Goal: Transaction & Acquisition: Book appointment/travel/reservation

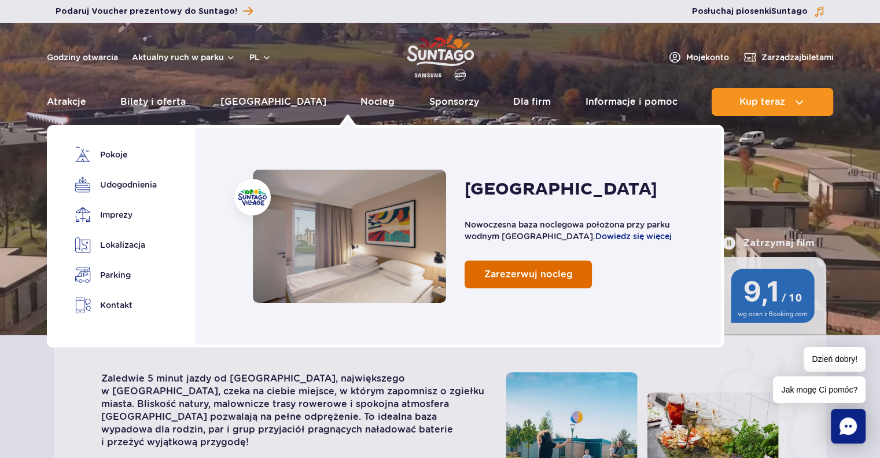
click at [540, 275] on span "Zarezerwuj nocleg" at bounding box center [528, 273] width 89 height 11
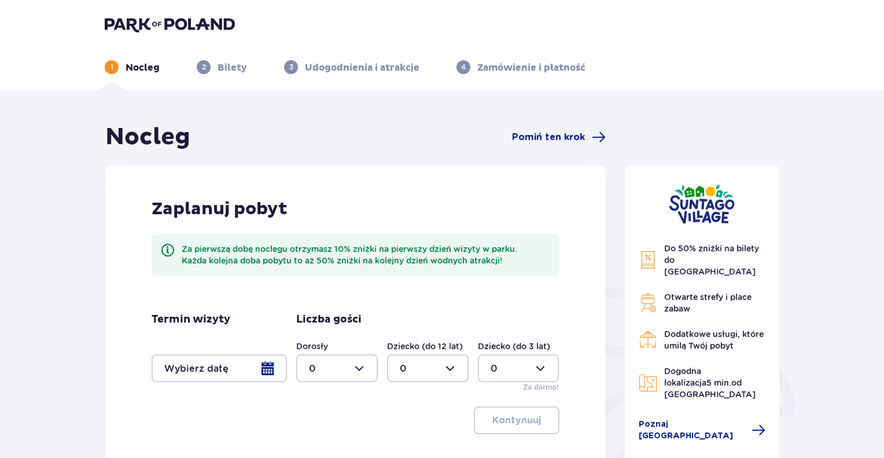
scroll to position [58, 0]
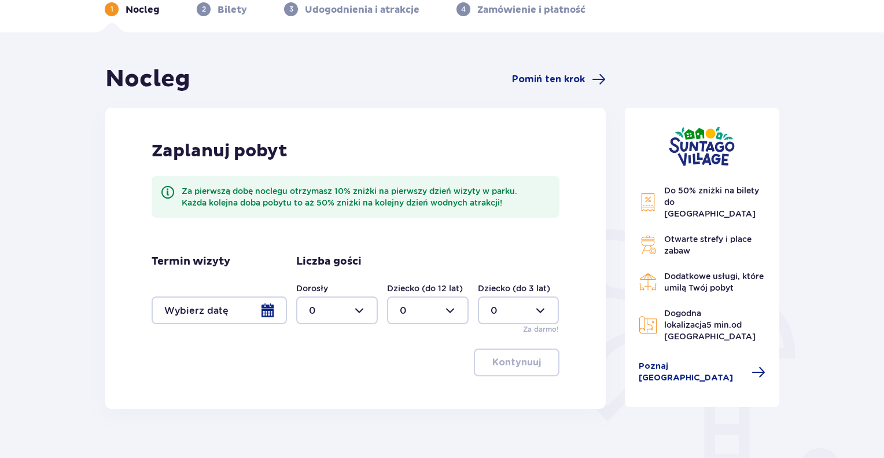
click at [276, 310] on div at bounding box center [219, 310] width 135 height 28
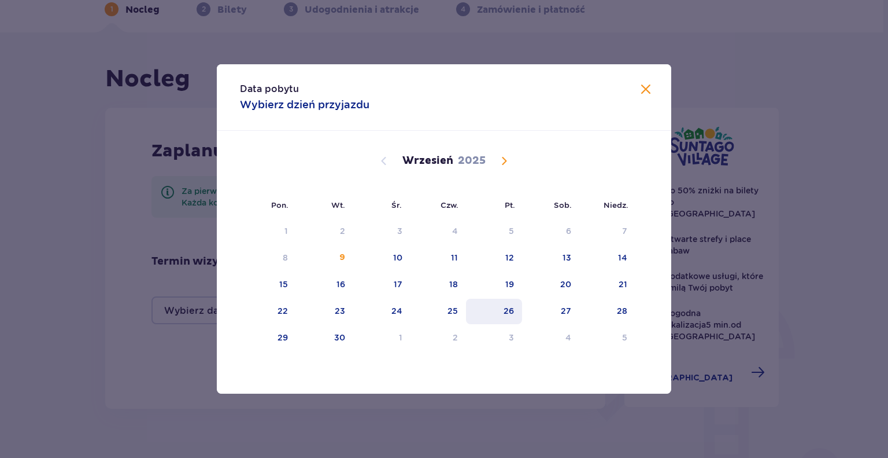
click at [517, 309] on div "26" at bounding box center [494, 310] width 56 height 25
click at [562, 306] on div "27" at bounding box center [566, 311] width 10 height 12
type input "[DATE] - [DATE]"
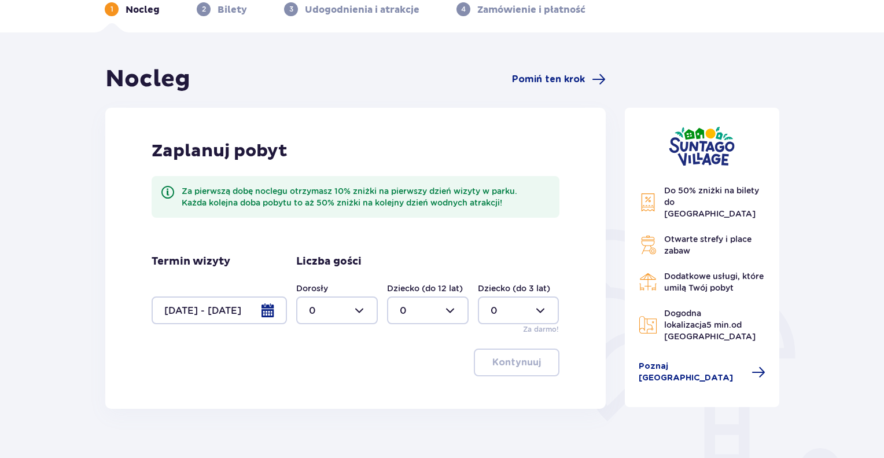
click at [368, 311] on div at bounding box center [337, 310] width 82 height 28
click at [315, 371] on div "6" at bounding box center [337, 375] width 56 height 13
click at [443, 314] on div at bounding box center [428, 310] width 82 height 28
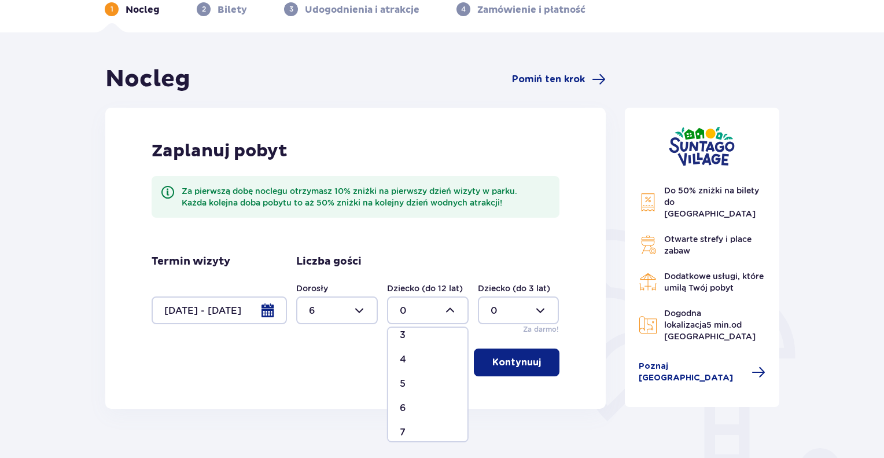
scroll to position [58, 0]
click at [360, 313] on div at bounding box center [337, 310] width 82 height 28
click at [316, 383] on div "4" at bounding box center [337, 384] width 56 height 13
type input "4"
click at [434, 314] on div at bounding box center [428, 310] width 82 height 28
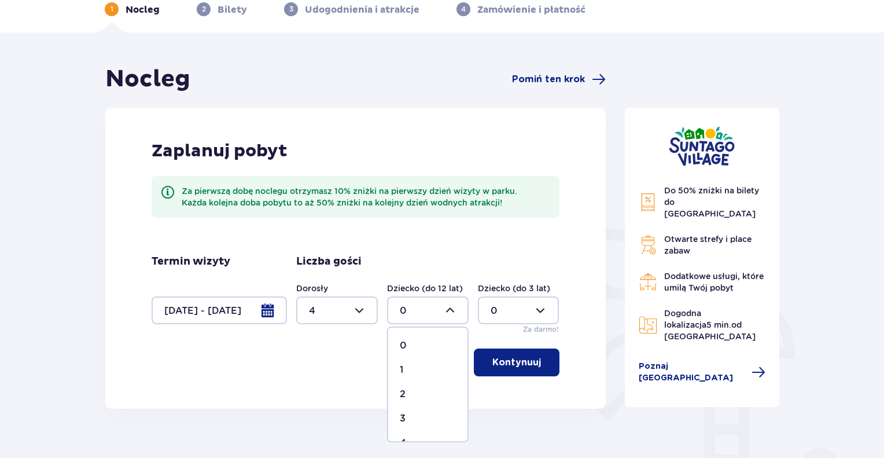
click at [405, 395] on div "2" at bounding box center [428, 394] width 56 height 13
type input "2"
click at [495, 363] on p "Kontynuuj" at bounding box center [516, 362] width 49 height 13
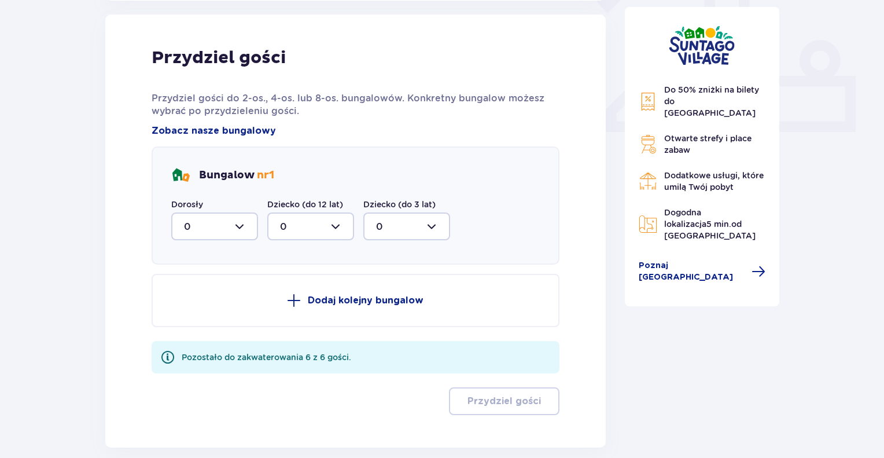
scroll to position [466, 0]
click at [246, 226] on div at bounding box center [214, 226] width 87 height 28
click at [192, 334] on div "4" at bounding box center [214, 339] width 61 height 13
type input "4"
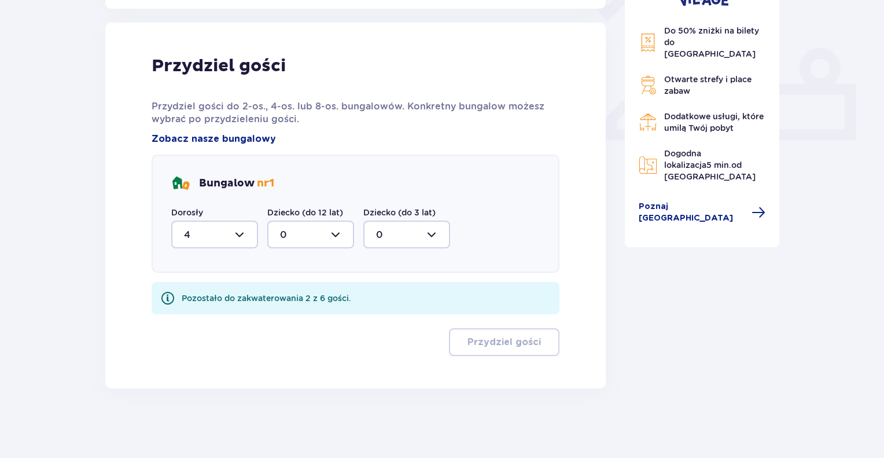
scroll to position [457, 0]
click at [323, 235] on div at bounding box center [310, 235] width 87 height 28
click at [286, 317] on div "2" at bounding box center [310, 318] width 61 height 13
type input "2"
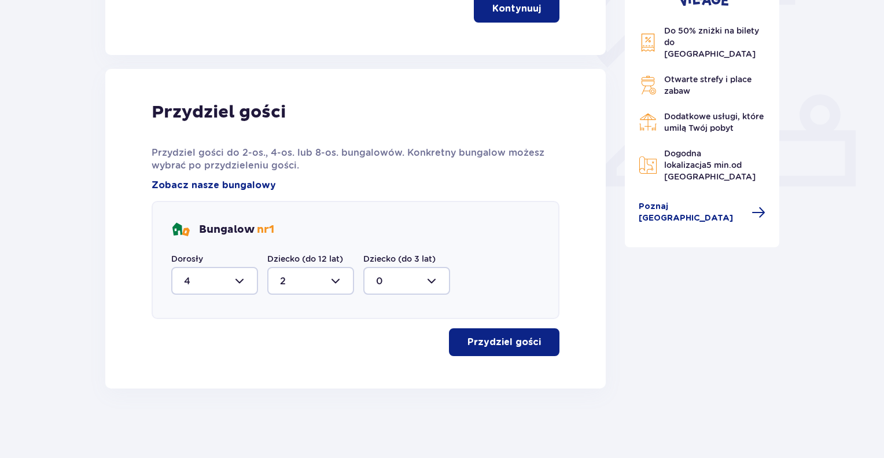
scroll to position [411, 0]
click at [490, 343] on p "Przydziel gości" at bounding box center [503, 342] width 73 height 13
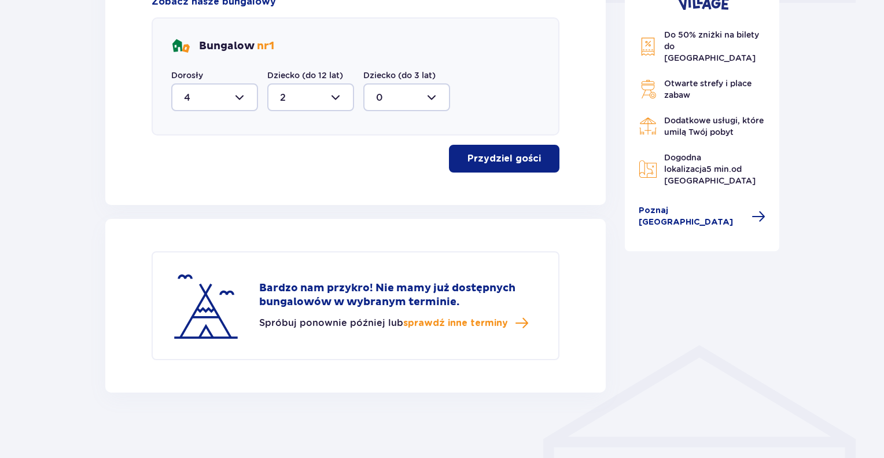
scroll to position [598, 0]
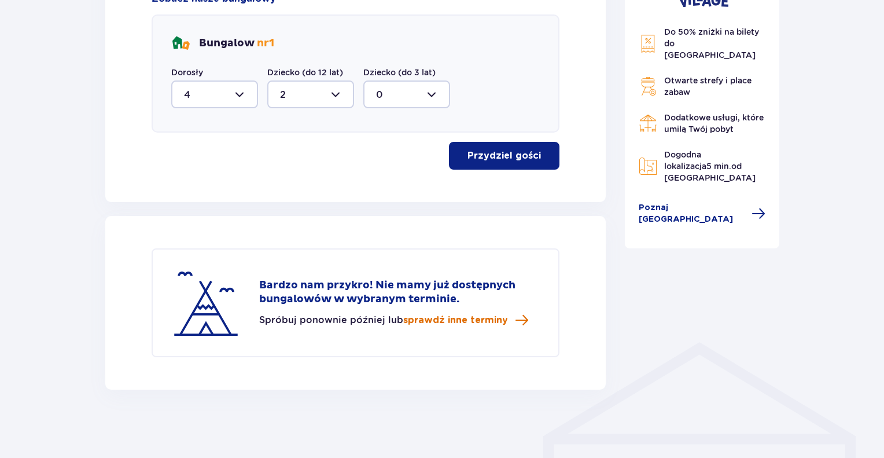
click at [447, 319] on span "sprawdź inne terminy" at bounding box center [455, 320] width 105 height 13
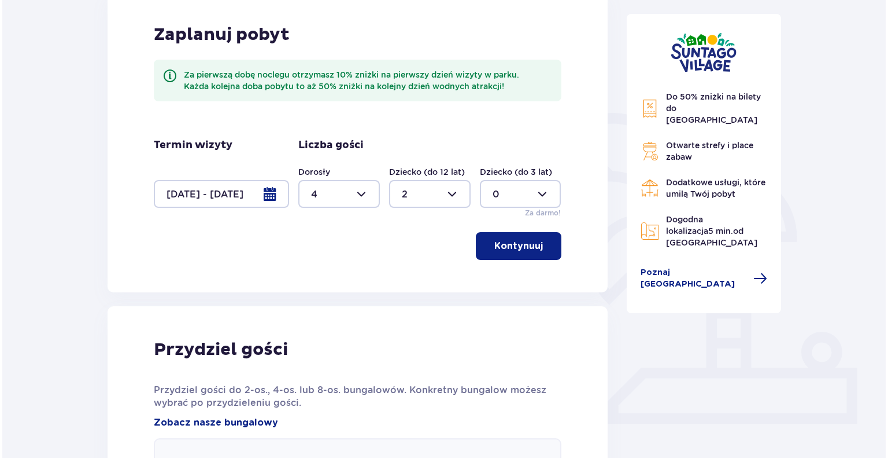
scroll to position [194, 0]
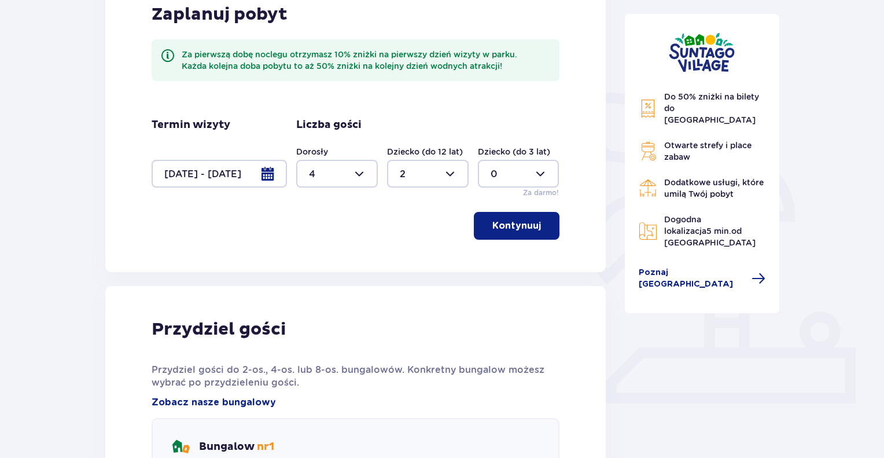
click at [268, 171] on div at bounding box center [219, 174] width 135 height 28
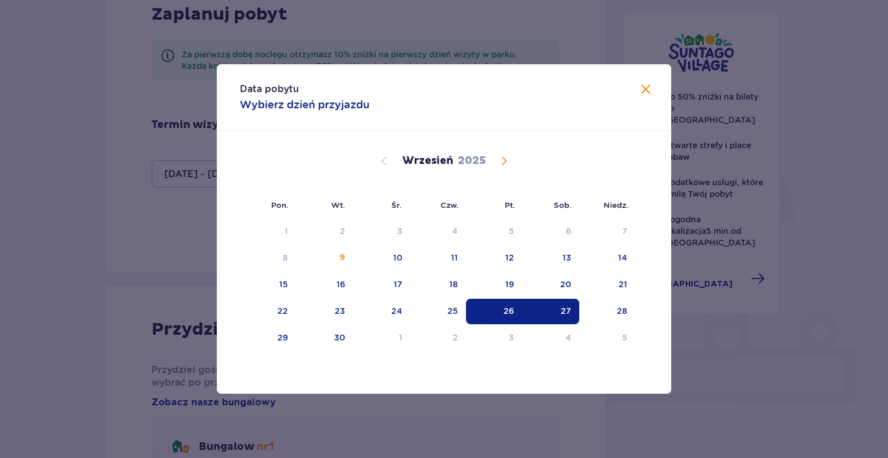
click at [498, 307] on div "26" at bounding box center [494, 310] width 56 height 25
click at [493, 311] on div "26" at bounding box center [494, 310] width 56 height 25
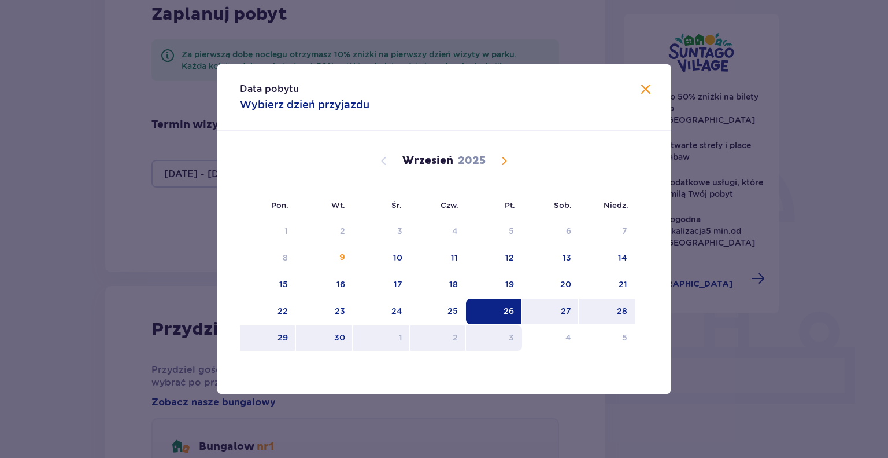
click at [510, 329] on div "3" at bounding box center [494, 337] width 56 height 25
type input "[DATE] - [DATE]"
type input "0"
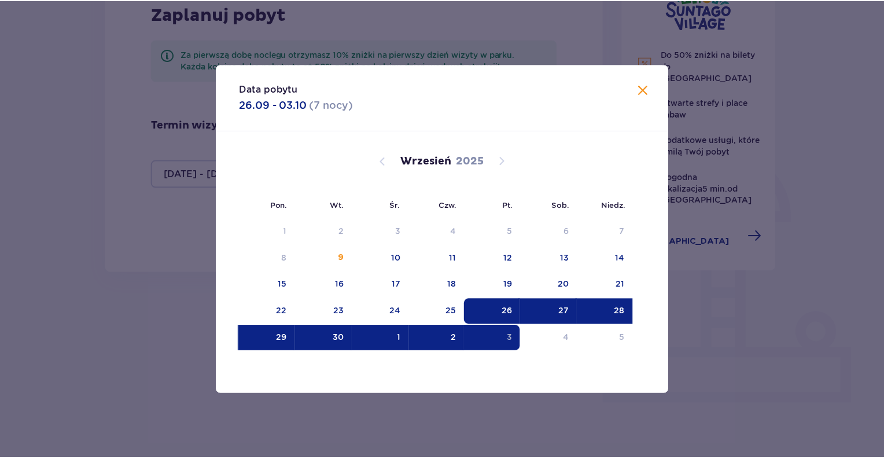
scroll to position [185, 0]
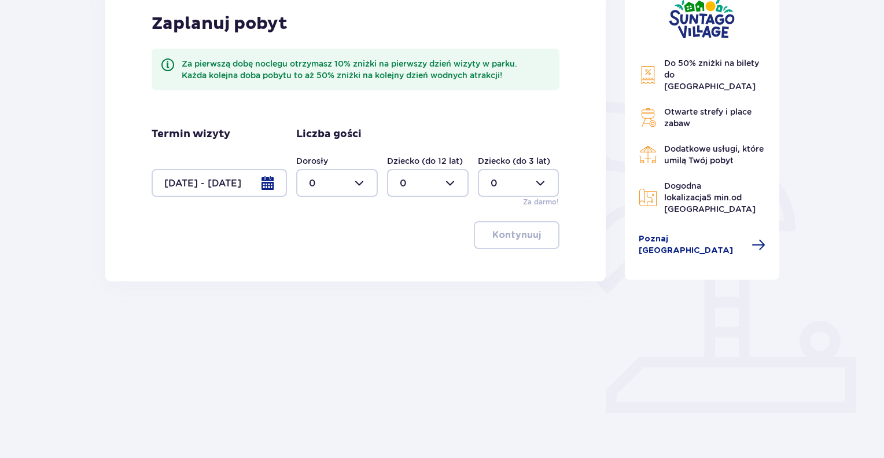
click at [219, 184] on div at bounding box center [219, 183] width 135 height 28
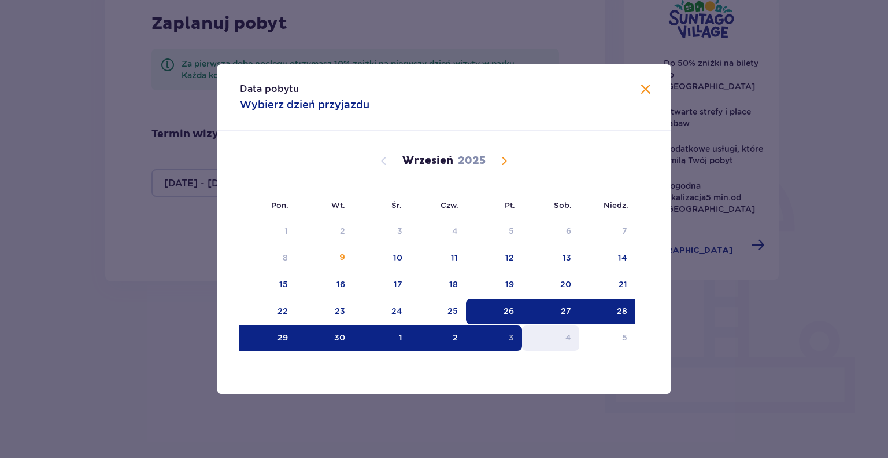
click at [553, 340] on div "4" at bounding box center [550, 337] width 57 height 25
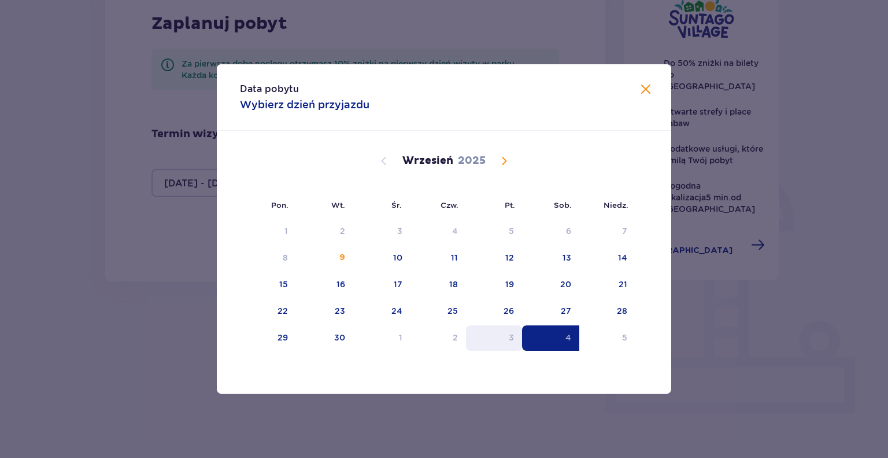
click at [507, 338] on div "3" at bounding box center [494, 337] width 56 height 25
click at [565, 340] on div "4" at bounding box center [550, 337] width 57 height 25
type input "[DATE] - [DATE]"
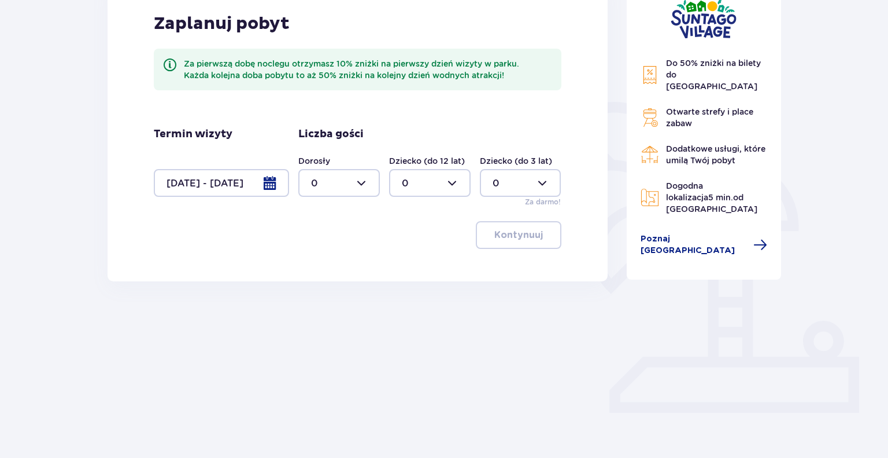
click at [606, 339] on div "Nocleg Pomiń ten krok Zaplanuj pobyt Za pierwszą dobę noclegu otrzymasz 10% zni…" at bounding box center [358, 179] width 520 height 483
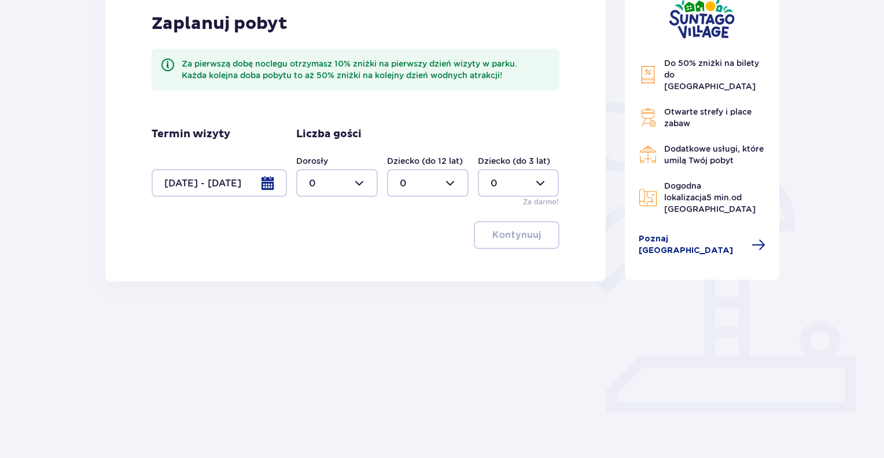
click at [370, 184] on div at bounding box center [337, 183] width 82 height 28
click at [318, 257] on div "4" at bounding box center [337, 257] width 56 height 13
type input "4"
click at [437, 193] on div at bounding box center [428, 183] width 82 height 28
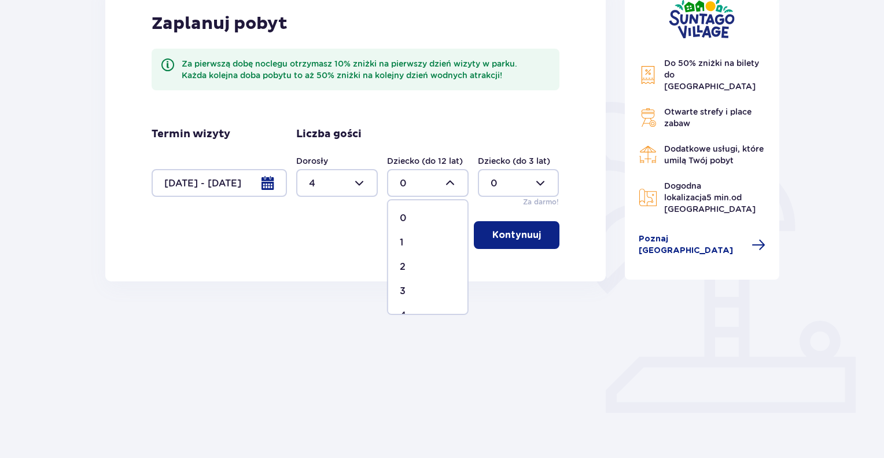
click at [407, 263] on div "2" at bounding box center [428, 266] width 56 height 13
type input "2"
click at [495, 237] on p "Kontynuuj" at bounding box center [516, 234] width 49 height 13
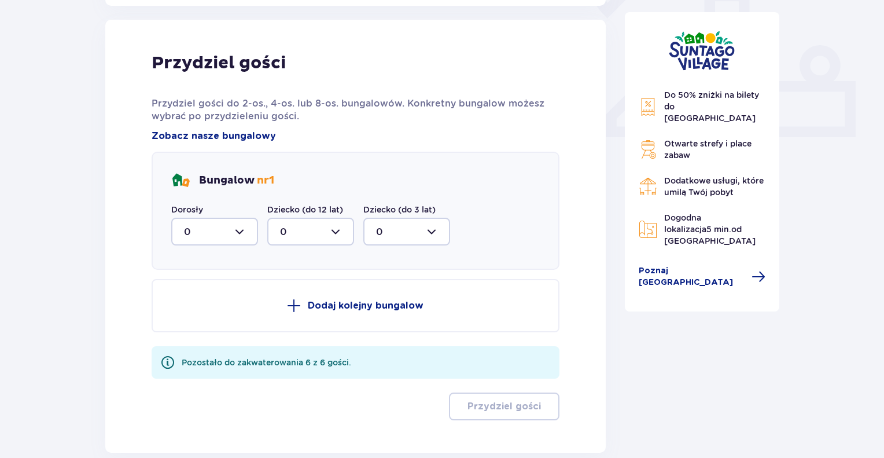
scroll to position [466, 0]
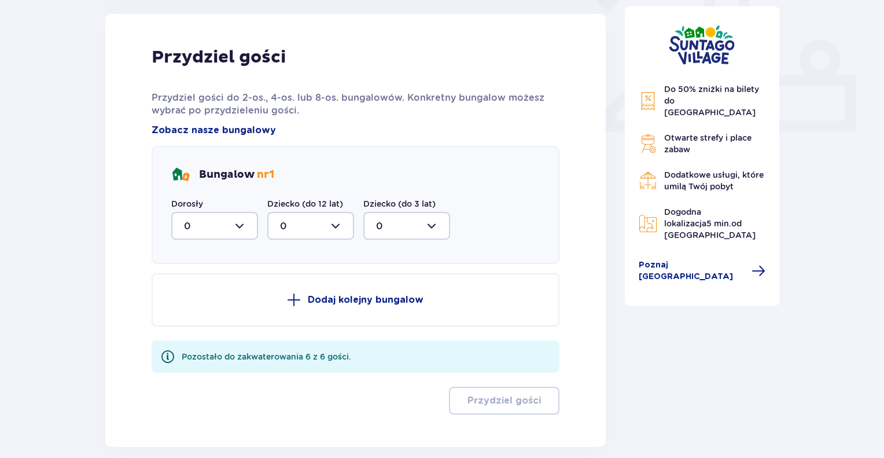
click at [234, 225] on div at bounding box center [214, 226] width 87 height 28
click at [195, 335] on div "4" at bounding box center [214, 339] width 61 height 13
type input "4"
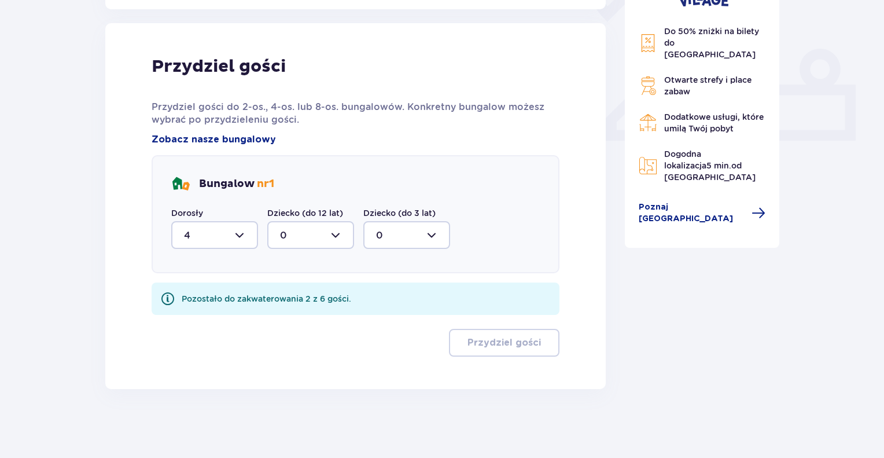
click at [337, 238] on div at bounding box center [310, 235] width 87 height 28
click at [285, 318] on div "2" at bounding box center [310, 318] width 61 height 13
type input "2"
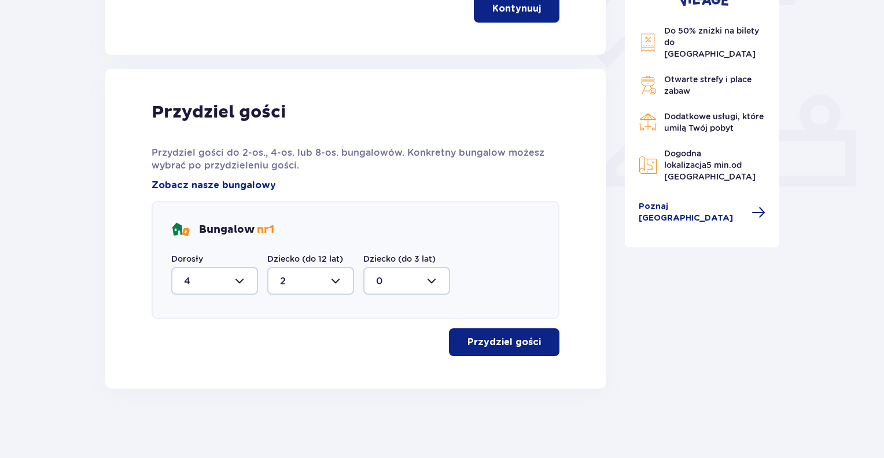
scroll to position [411, 0]
click at [498, 349] on button "Przydziel gości" at bounding box center [504, 343] width 110 height 28
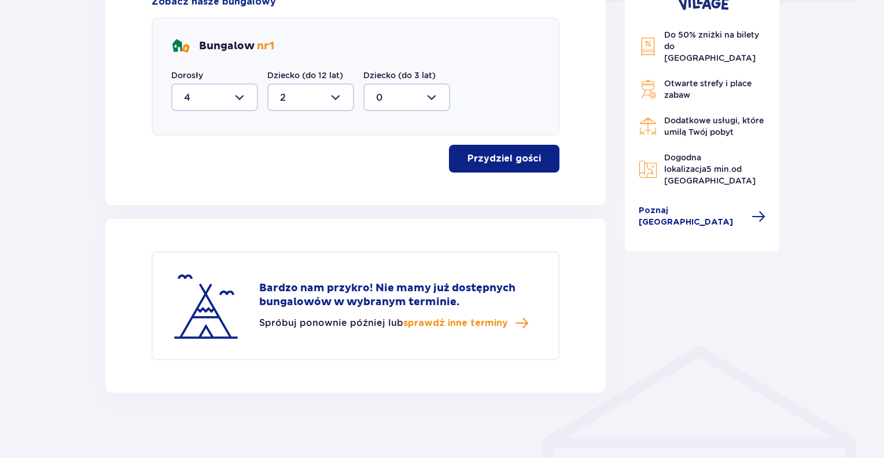
scroll to position [598, 0]
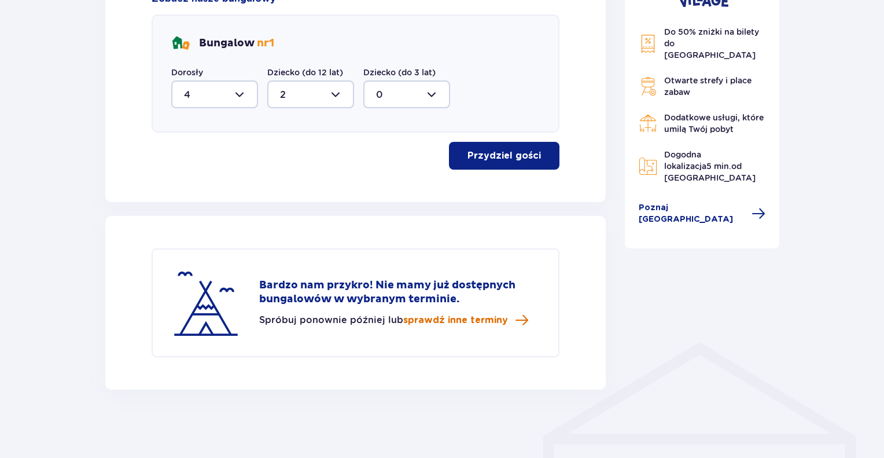
click at [436, 319] on span "sprawdź inne terminy" at bounding box center [455, 320] width 105 height 13
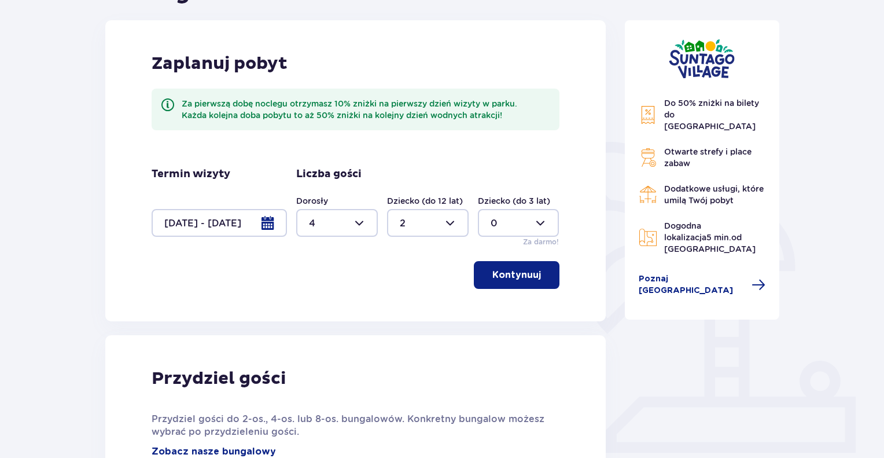
scroll to position [137, 0]
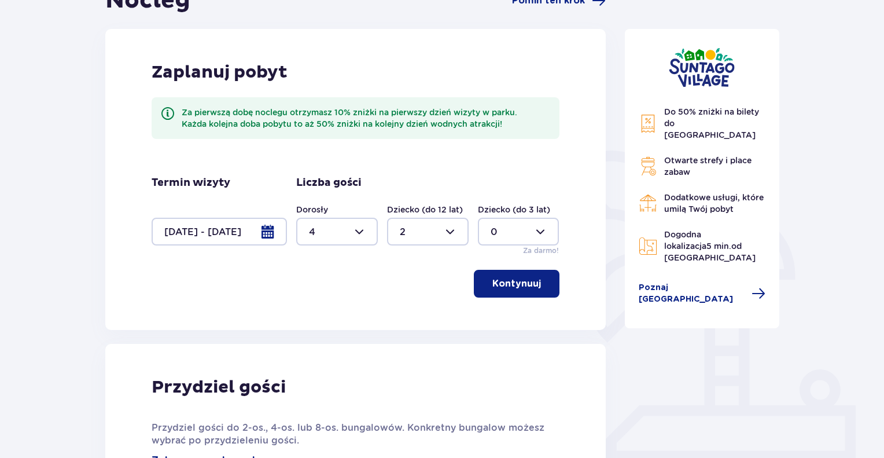
click at [273, 232] on div at bounding box center [219, 231] width 135 height 28
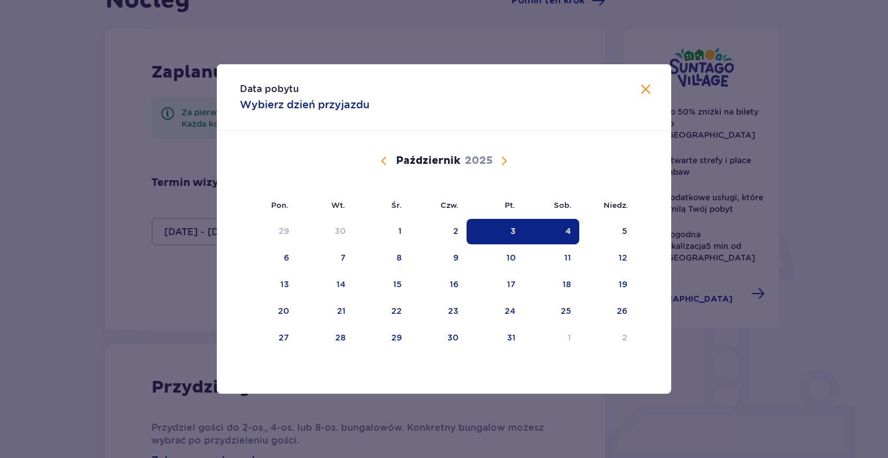
click at [384, 160] on span "Calendar" at bounding box center [384, 161] width 14 height 14
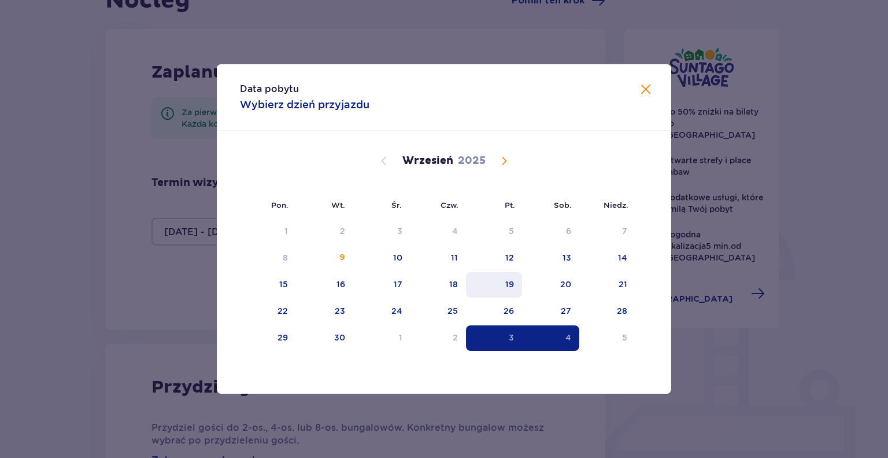
click at [515, 281] on div "19" at bounding box center [494, 284] width 56 height 25
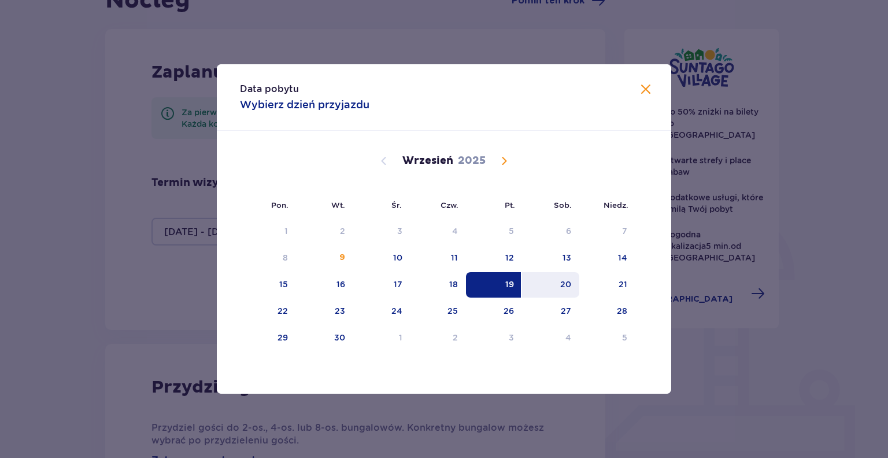
click at [556, 280] on div "20" at bounding box center [550, 284] width 57 height 25
type input "[DATE] - [DATE]"
type input "0"
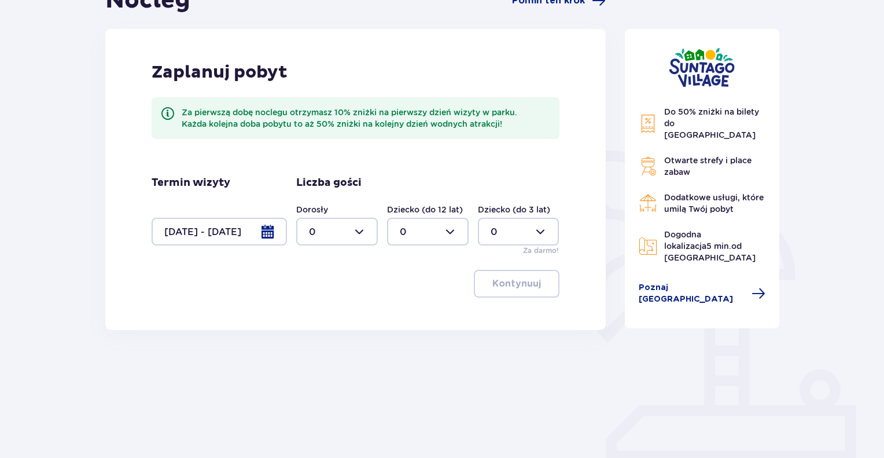
click at [363, 228] on div at bounding box center [337, 231] width 82 height 28
click at [312, 307] on p "4" at bounding box center [312, 306] width 6 height 13
type input "4"
click at [427, 232] on div at bounding box center [428, 231] width 82 height 28
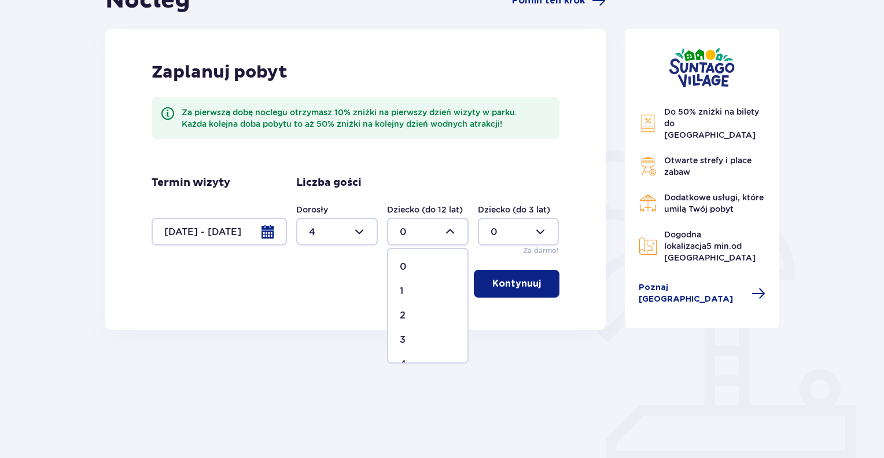
click at [405, 312] on div "2" at bounding box center [428, 315] width 56 height 13
type input "2"
click at [510, 282] on p "Kontynuuj" at bounding box center [516, 283] width 49 height 13
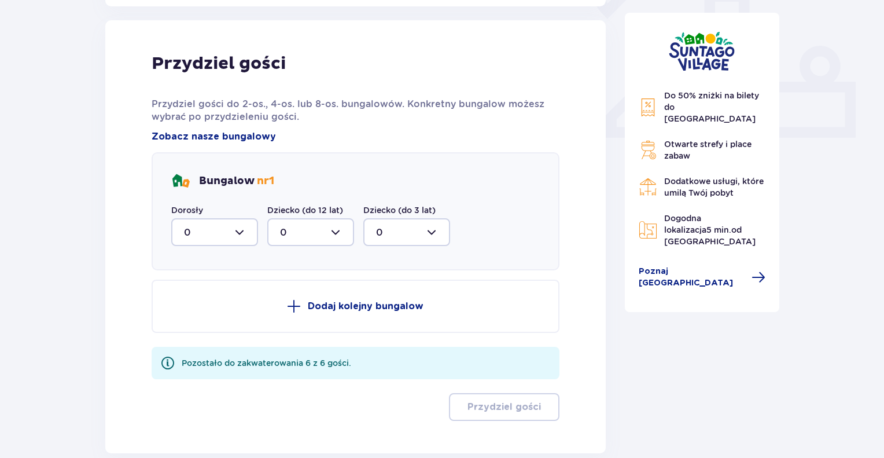
scroll to position [466, 0]
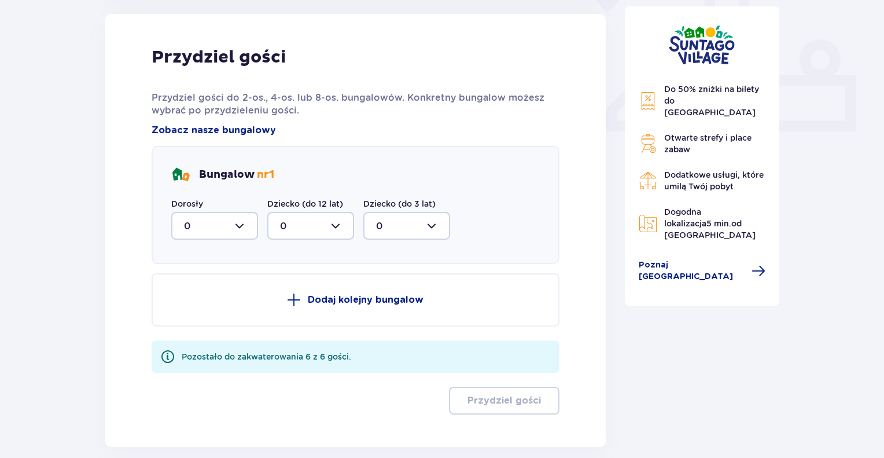
click at [244, 224] on div at bounding box center [214, 226] width 87 height 28
click at [192, 335] on div "4" at bounding box center [214, 339] width 61 height 13
type input "4"
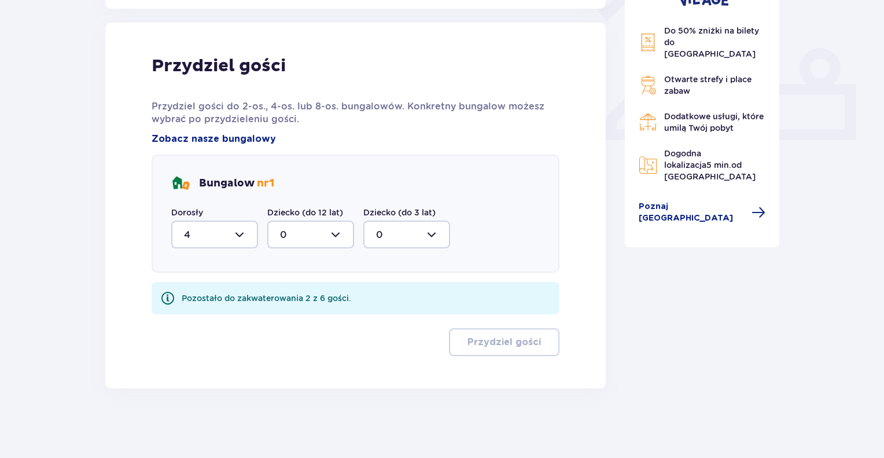
scroll to position [457, 0]
click at [334, 234] on div at bounding box center [310, 235] width 87 height 28
click at [283, 320] on p "2" at bounding box center [283, 318] width 6 height 13
type input "2"
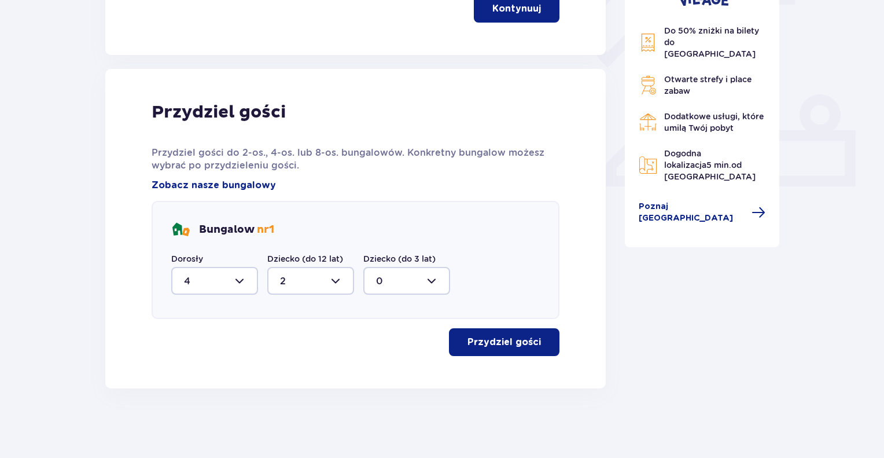
scroll to position [411, 0]
click at [481, 338] on p "Przydziel gości" at bounding box center [503, 342] width 73 height 13
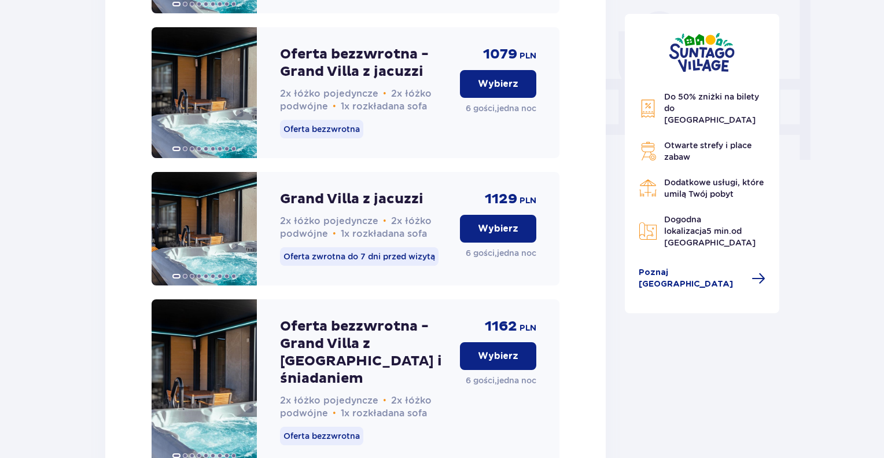
scroll to position [915, 0]
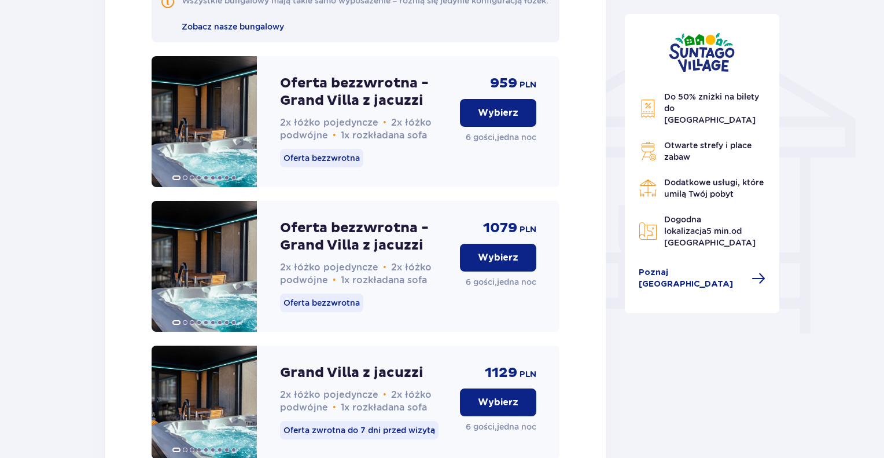
click at [492, 264] on p "Wybierz" at bounding box center [498, 257] width 40 height 13
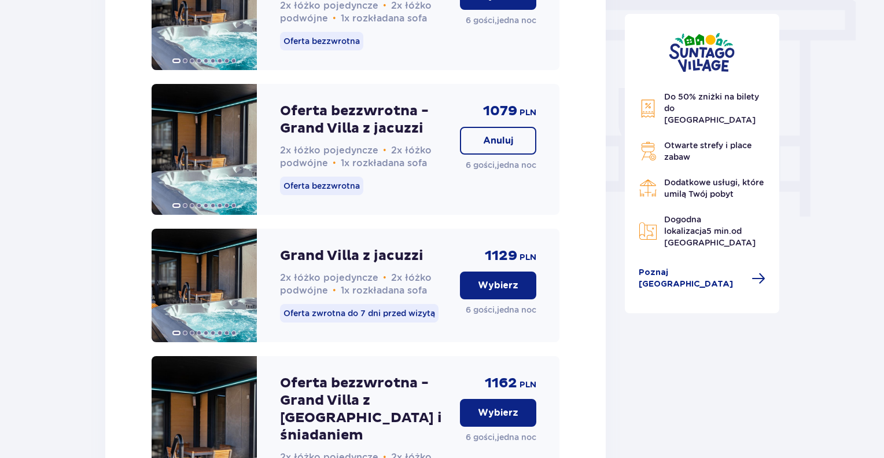
scroll to position [916, 0]
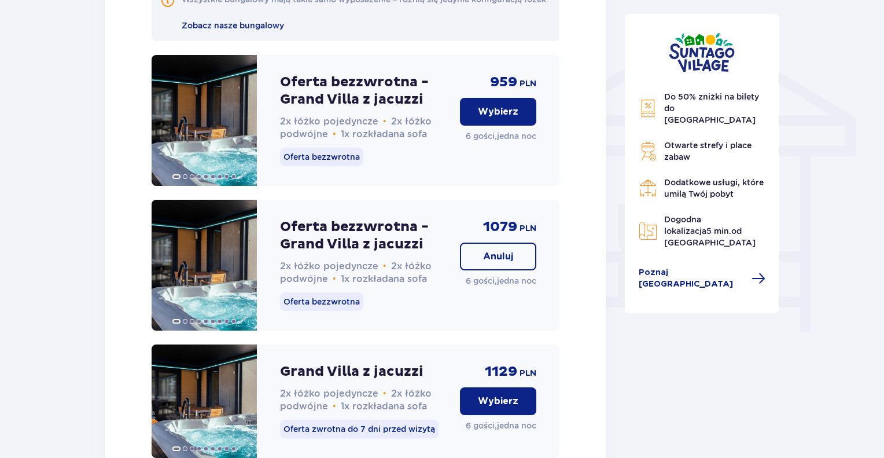
click at [496, 263] on p "Anuluj" at bounding box center [498, 256] width 30 height 13
click at [244, 270] on span at bounding box center [243, 264] width 9 height 9
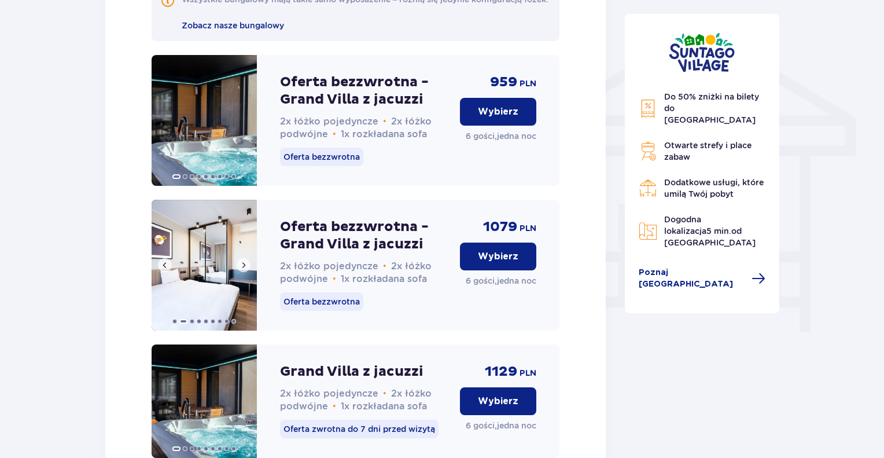
click at [244, 270] on span at bounding box center [243, 264] width 9 height 9
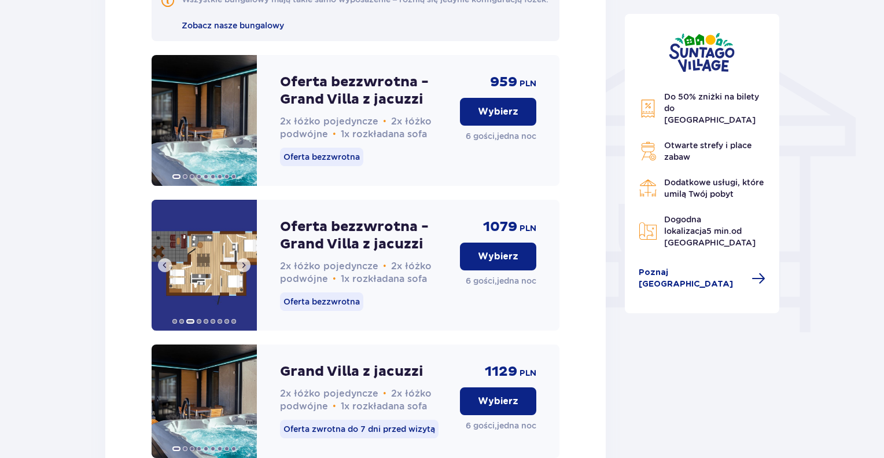
click at [244, 270] on span at bounding box center [243, 264] width 9 height 9
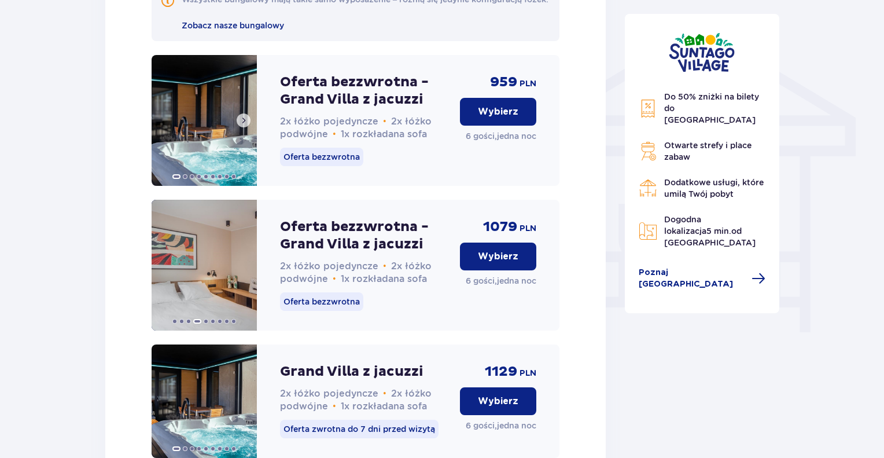
click at [244, 126] on button at bounding box center [244, 120] width 14 height 14
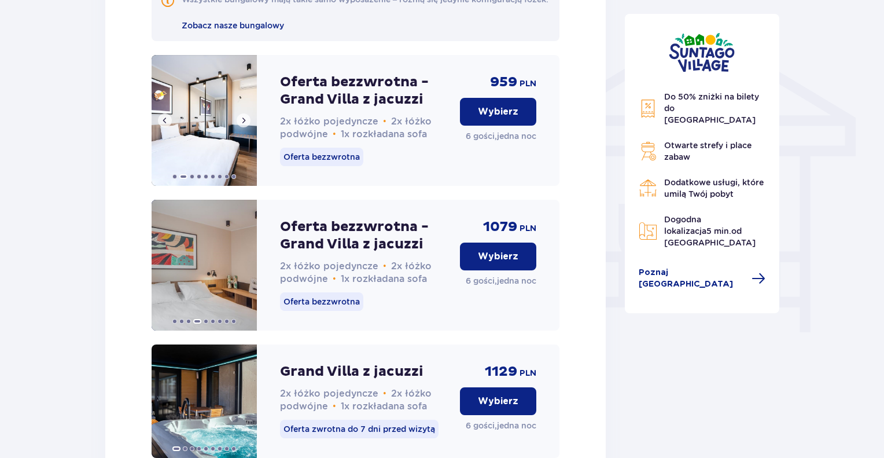
click at [244, 126] on button at bounding box center [244, 120] width 14 height 14
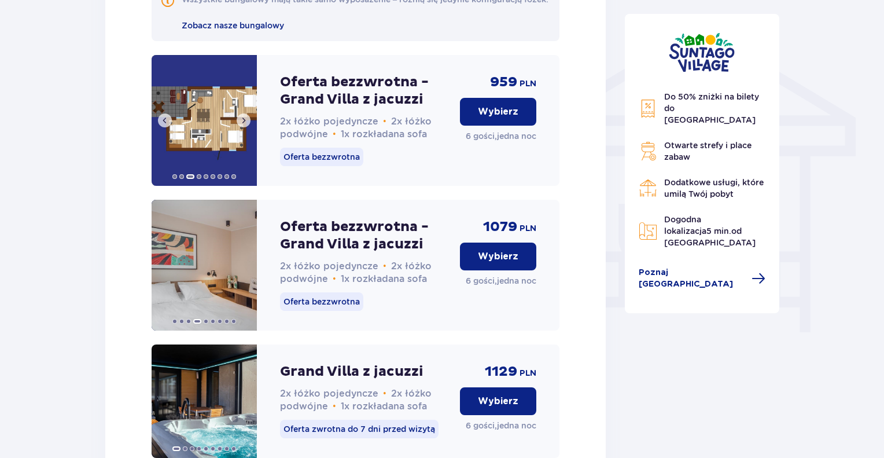
click at [244, 126] on button at bounding box center [244, 120] width 14 height 14
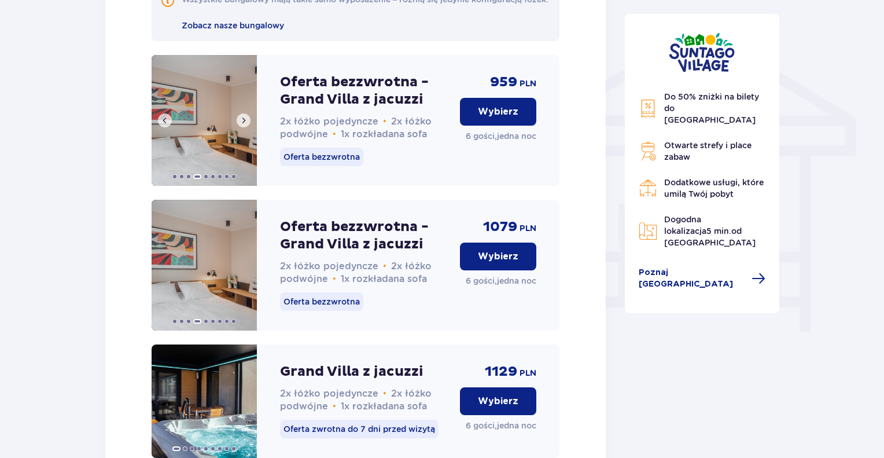
click at [244, 126] on button at bounding box center [244, 120] width 14 height 14
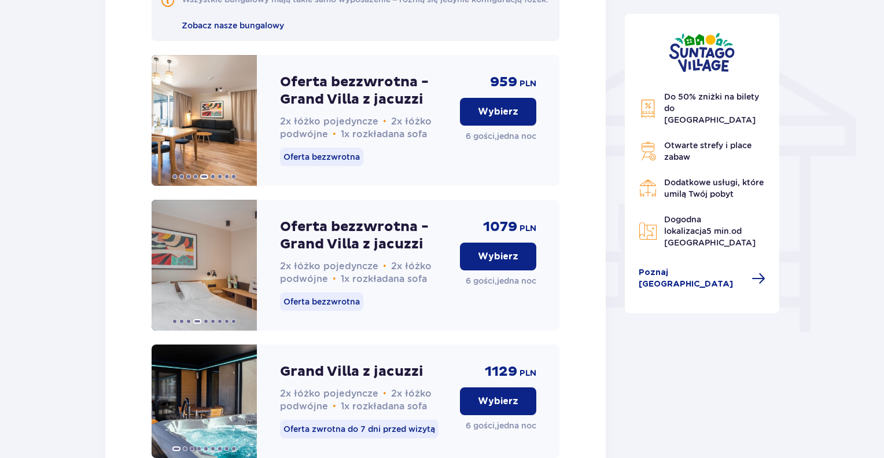
click at [500, 118] on p "Wybierz" at bounding box center [498, 111] width 40 height 13
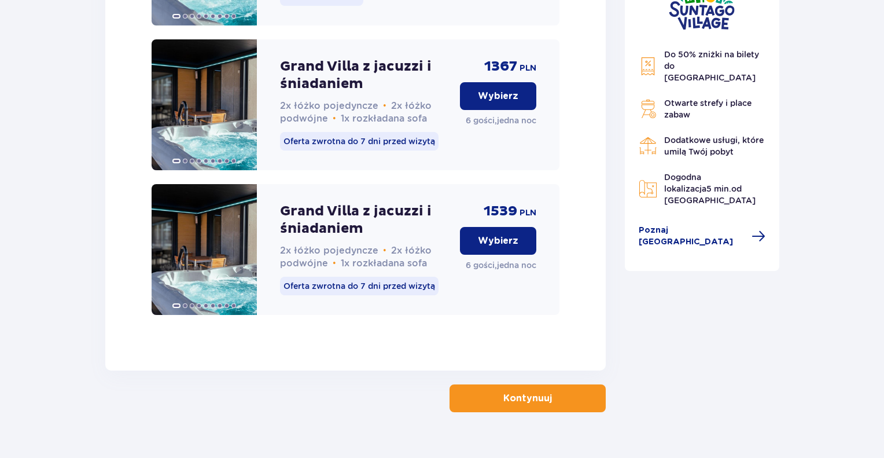
scroll to position [1841, 0]
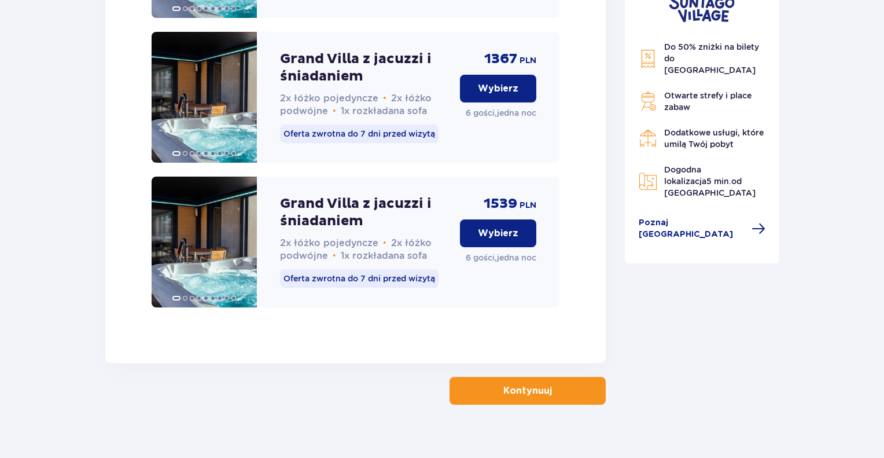
click at [511, 384] on p "Kontynuuj" at bounding box center [527, 390] width 49 height 13
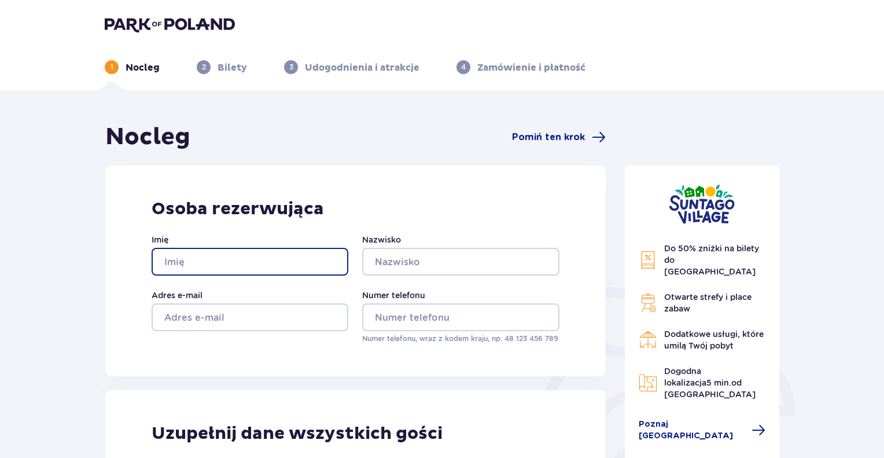
click at [248, 262] on input "Imię" at bounding box center [250, 262] width 197 height 28
type input "Remigiusz"
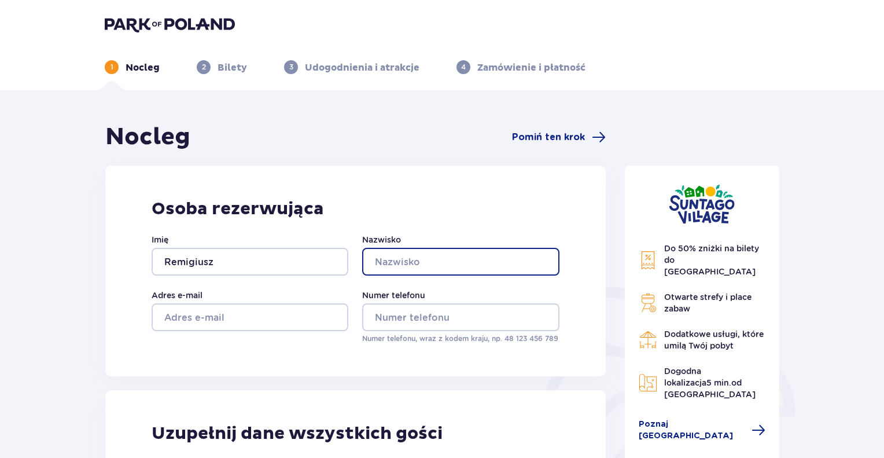
type input "Sołtys"
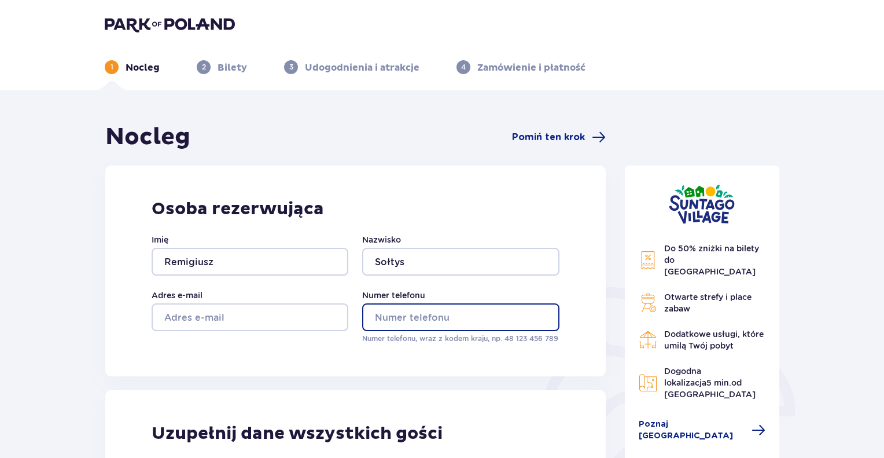
type input "791212282"
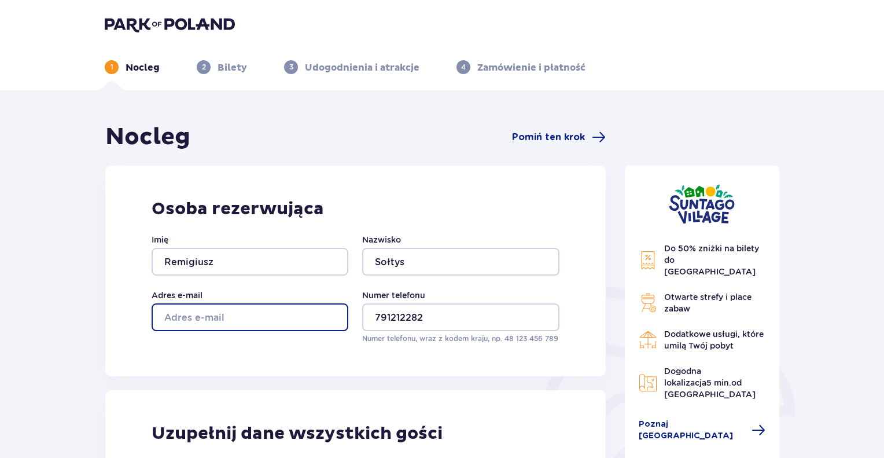
click at [259, 316] on input "Adres e-mail" at bounding box center [250, 317] width 197 height 28
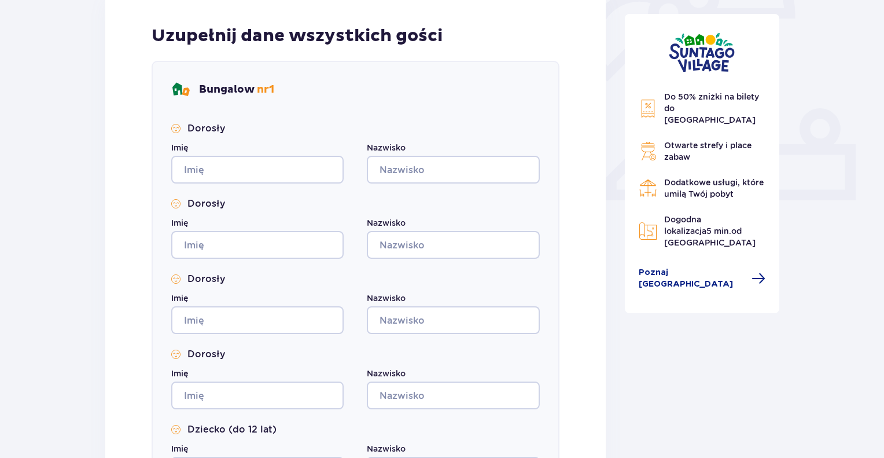
scroll to position [335, 0]
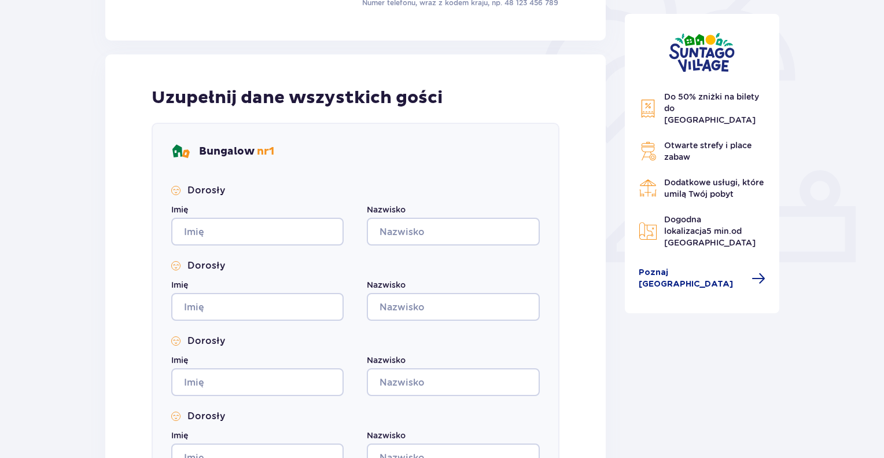
type input "[EMAIL_ADDRESS][DOMAIN_NAME]"
click at [238, 227] on input "Imię" at bounding box center [257, 231] width 172 height 28
type input "Remigiusz"
type input "Sołtys"
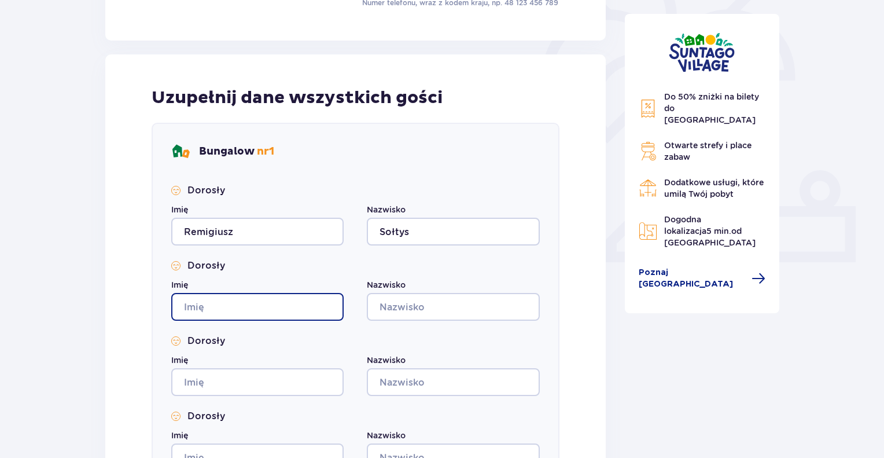
type input "Remigiusz"
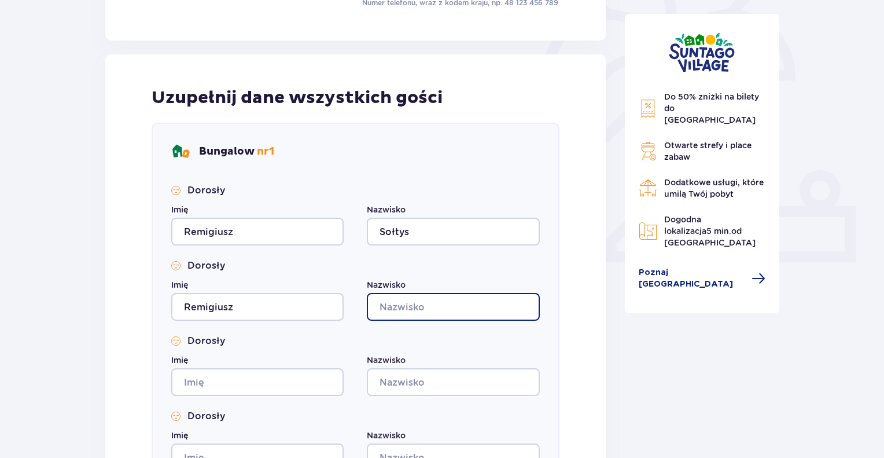
type input "Sołtys"
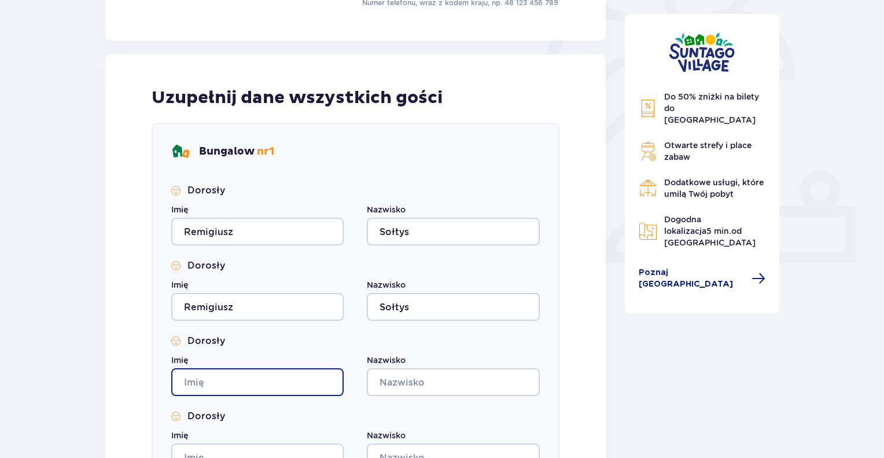
type input "Remigiusz"
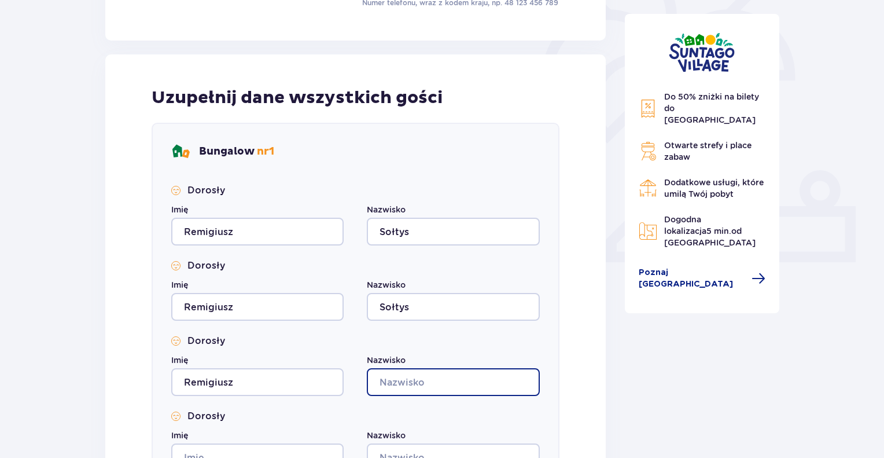
type input "Sołtys"
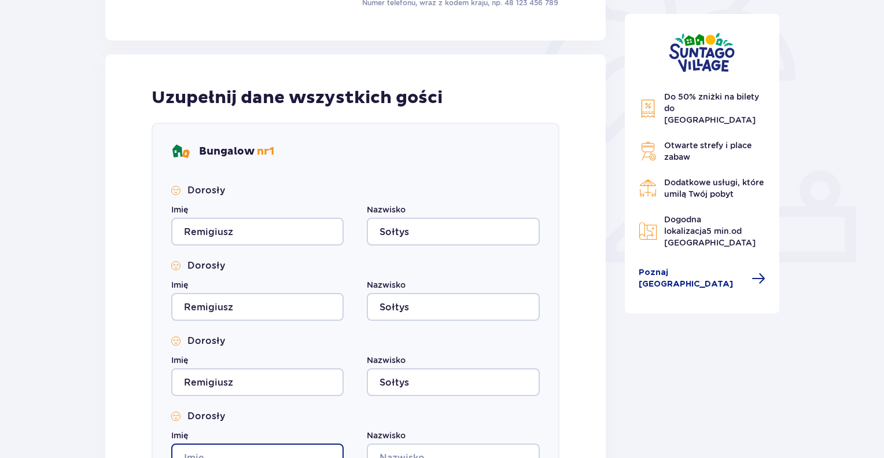
type input "Remigiusz"
type input "Sołtys"
type input "Remigiusz"
type input "Sołtys"
type input "Remigiusz"
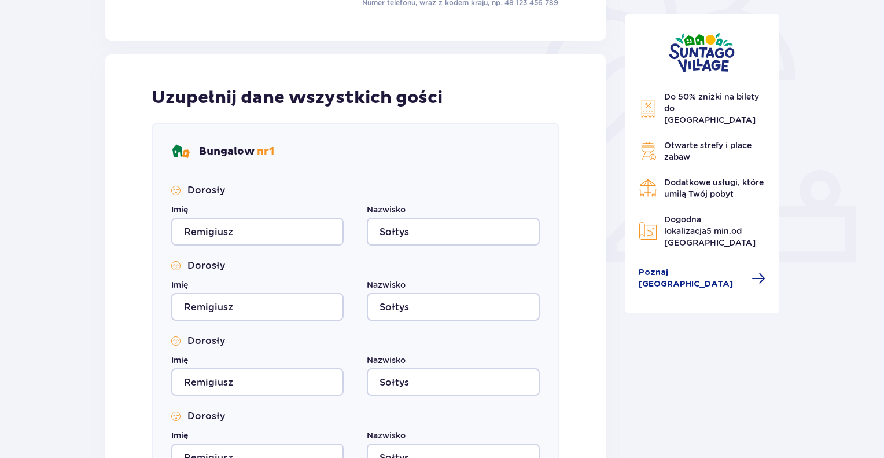
type input "Sołtys"
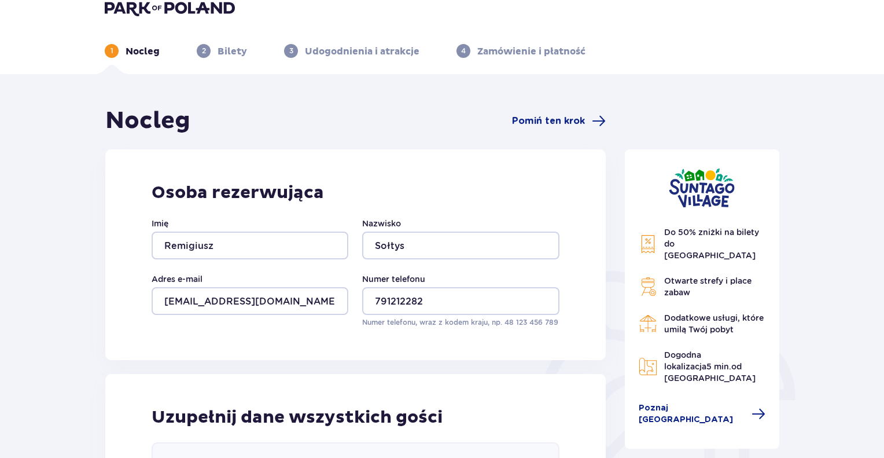
scroll to position [0, 0]
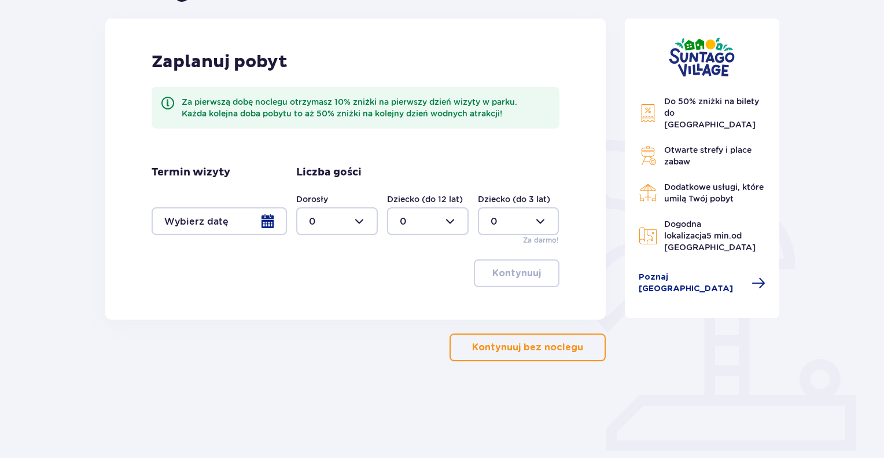
scroll to position [12, 0]
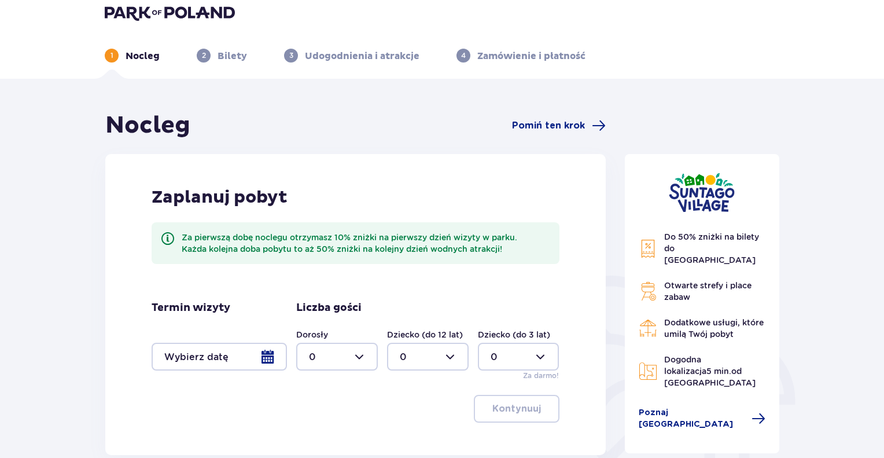
click at [278, 357] on div at bounding box center [219, 356] width 135 height 28
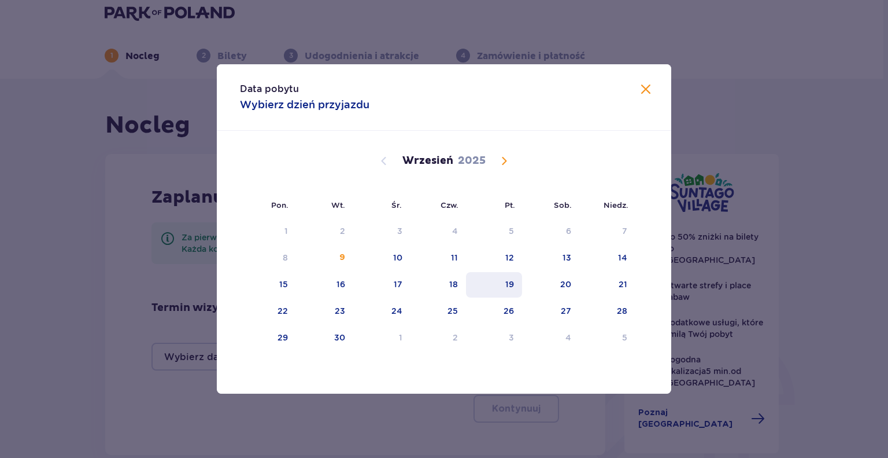
click at [512, 288] on div "19" at bounding box center [510, 284] width 9 height 12
click at [560, 285] on div "20" at bounding box center [550, 284] width 57 height 25
type input "[DATE] - [DATE]"
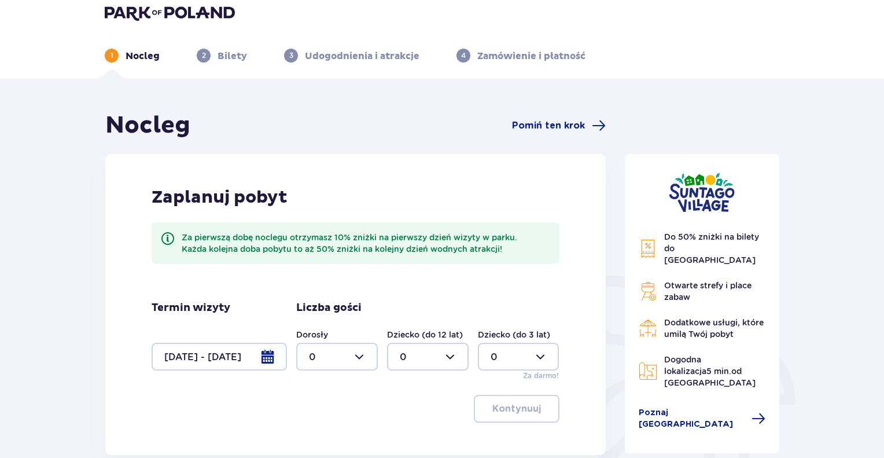
click at [358, 362] on div at bounding box center [337, 356] width 82 height 28
click at [318, 279] on div "4" at bounding box center [337, 282] width 56 height 13
type input "4"
click at [446, 365] on div at bounding box center [428, 356] width 82 height 28
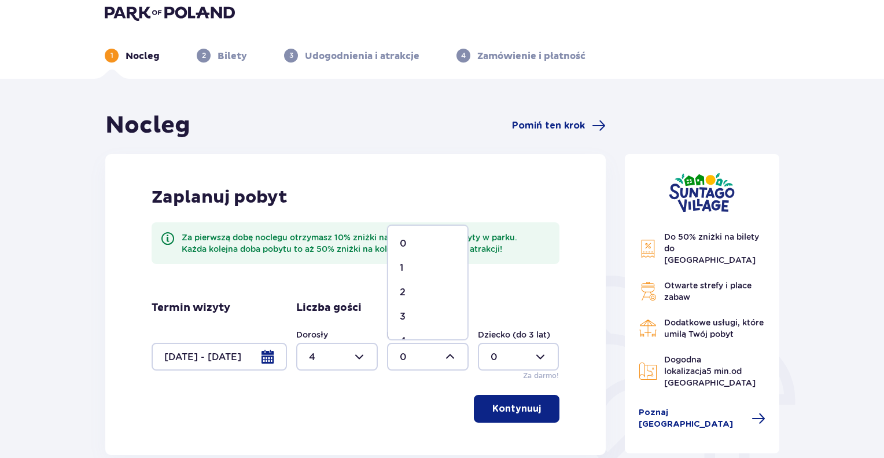
click at [396, 291] on span "2" at bounding box center [427, 292] width 79 height 24
type input "2"
click at [492, 402] on p "Kontynuuj" at bounding box center [516, 408] width 49 height 13
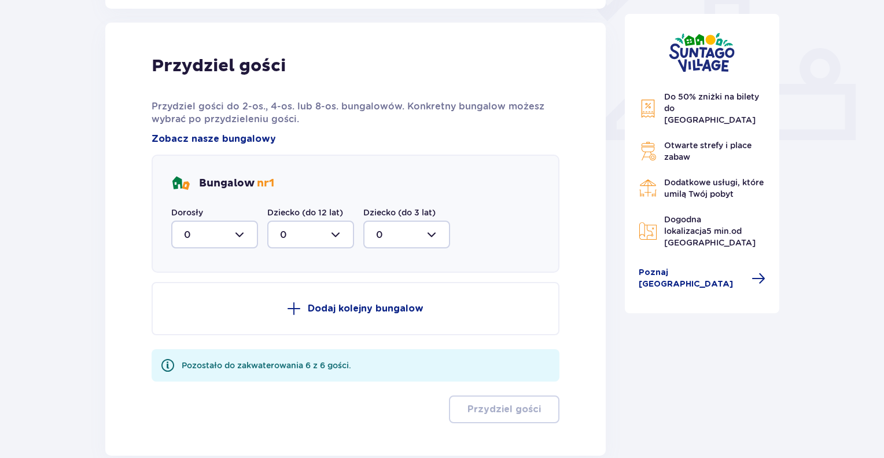
scroll to position [466, 0]
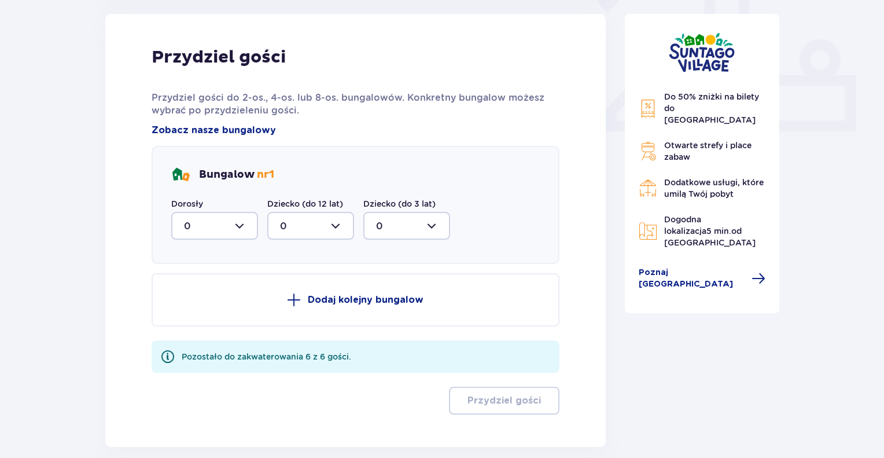
click at [241, 228] on div at bounding box center [214, 226] width 87 height 28
click at [192, 337] on div "4" at bounding box center [214, 339] width 61 height 13
type input "4"
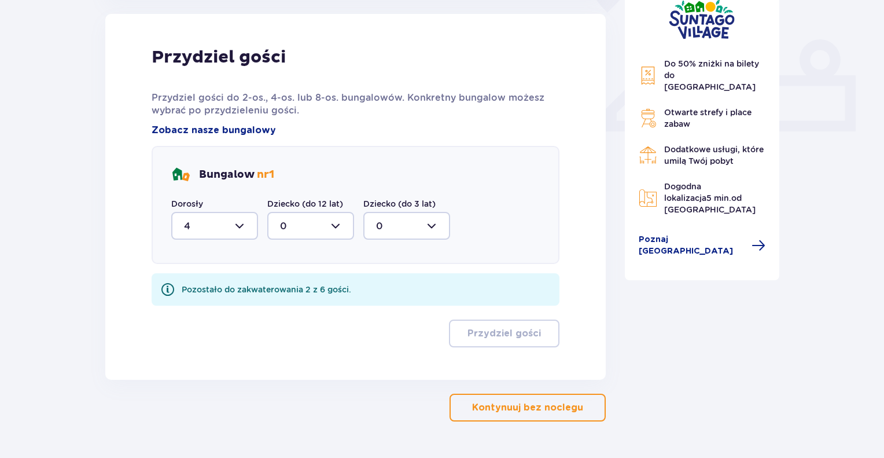
click at [321, 221] on div at bounding box center [310, 226] width 87 height 28
click at [283, 309] on p "2" at bounding box center [283, 309] width 6 height 13
type input "2"
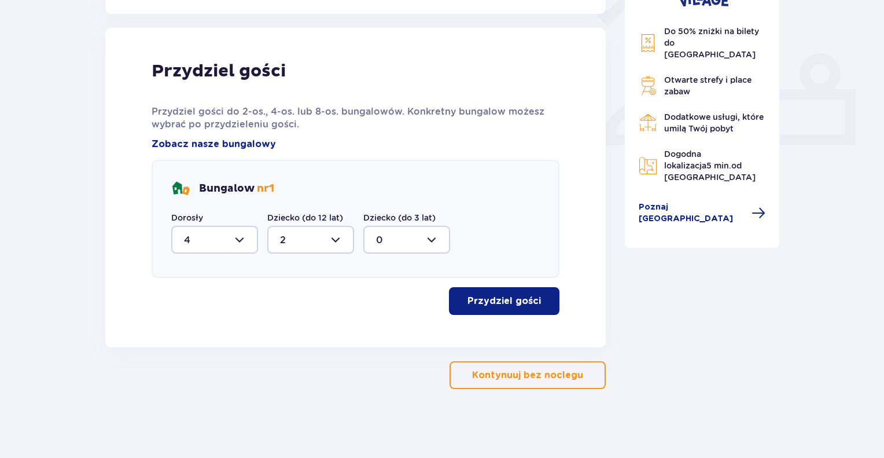
click at [492, 299] on p "Przydziel gości" at bounding box center [503, 300] width 73 height 13
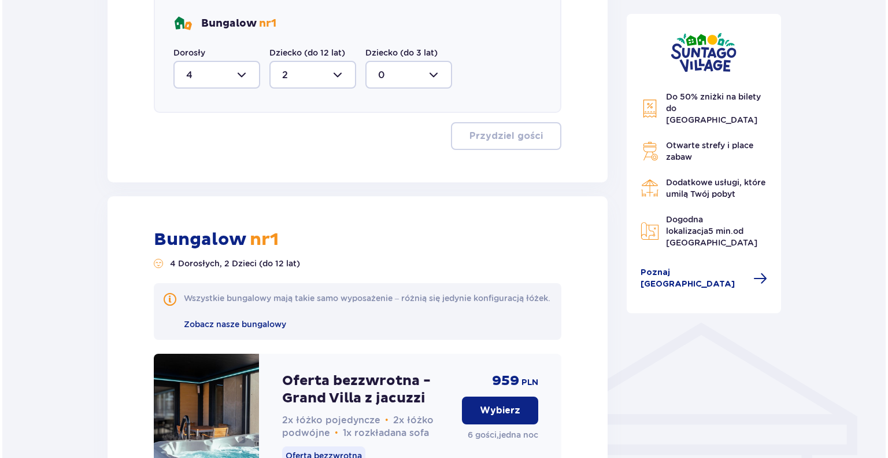
scroll to position [742, 0]
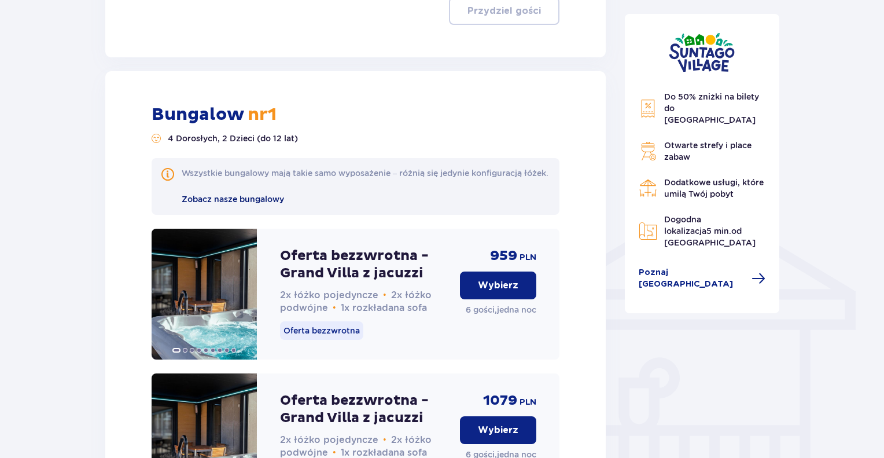
drag, startPoint x: 258, startPoint y: 210, endPoint x: 208, endPoint y: 212, distance: 49.8
click at [208, 204] on span "Zobacz nasze bungalowy" at bounding box center [233, 198] width 102 height 9
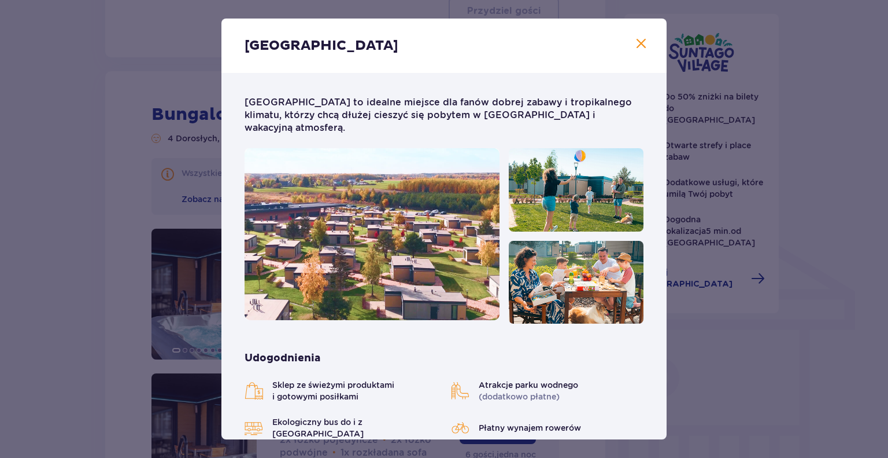
click at [642, 41] on span at bounding box center [642, 44] width 14 height 14
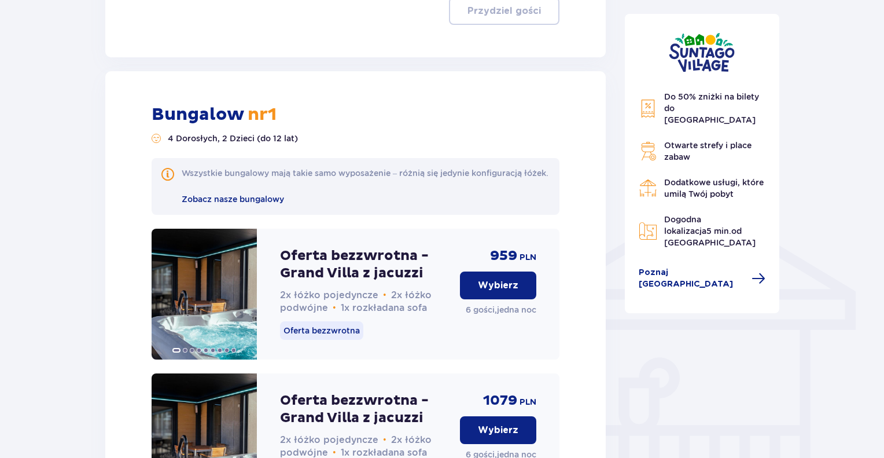
click at [496, 290] on p "Wybierz" at bounding box center [498, 285] width 40 height 13
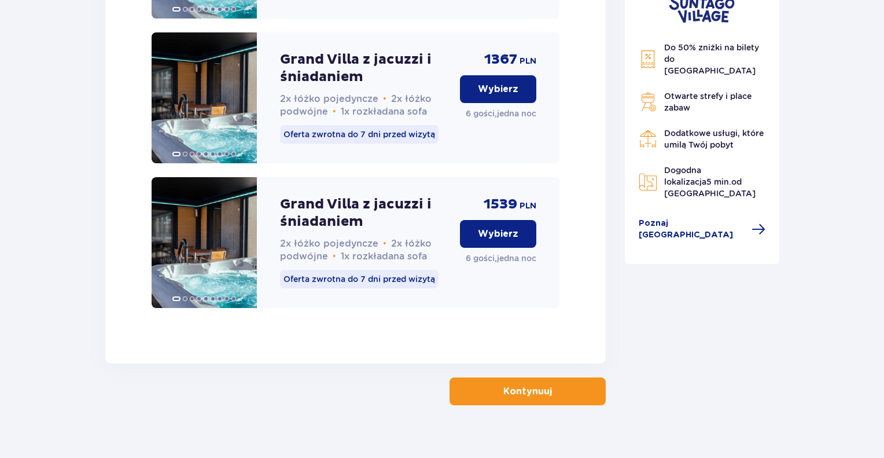
scroll to position [1841, 0]
click at [503, 384] on p "Kontynuuj" at bounding box center [527, 390] width 49 height 13
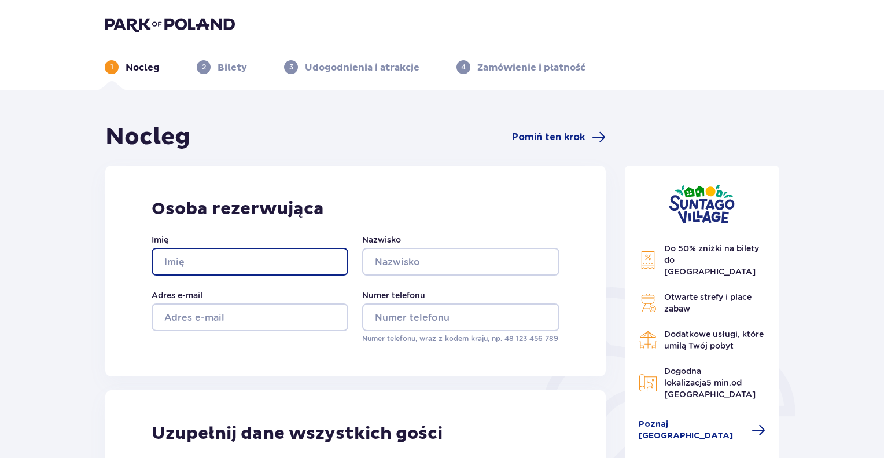
click at [214, 264] on input "Imię" at bounding box center [250, 262] width 197 height 28
type input "Remigiusz"
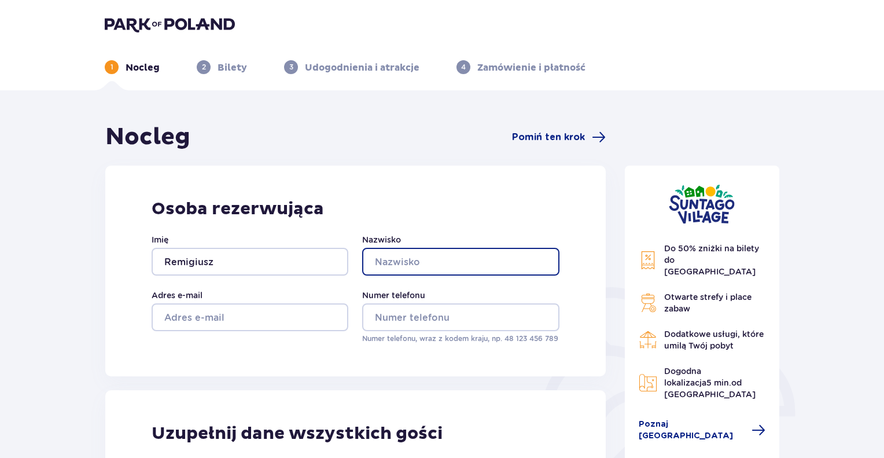
type input "Sołtys"
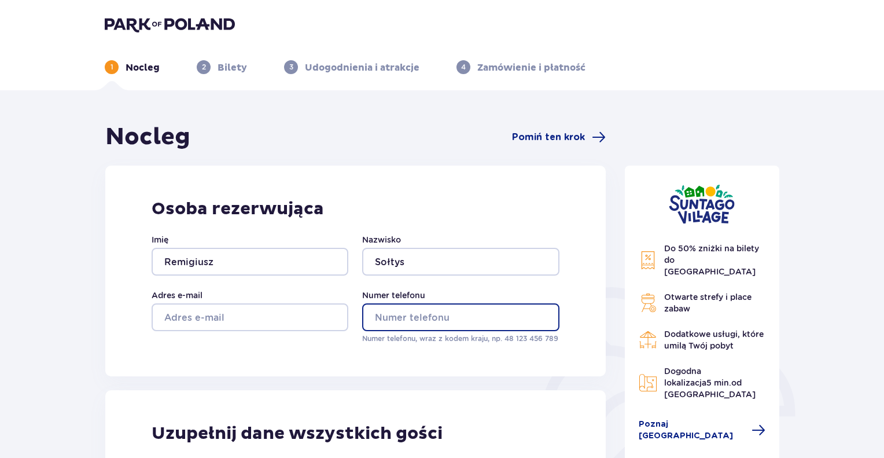
type input "791212282"
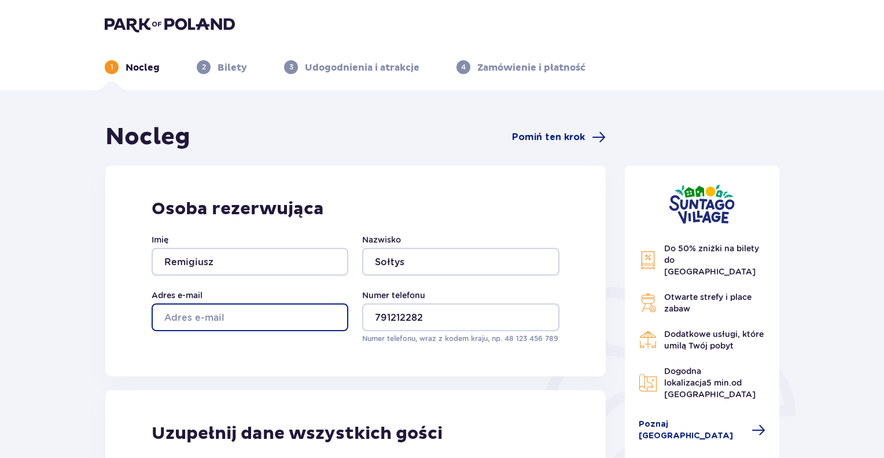
click at [227, 321] on input "Adres e-mail" at bounding box center [250, 317] width 197 height 28
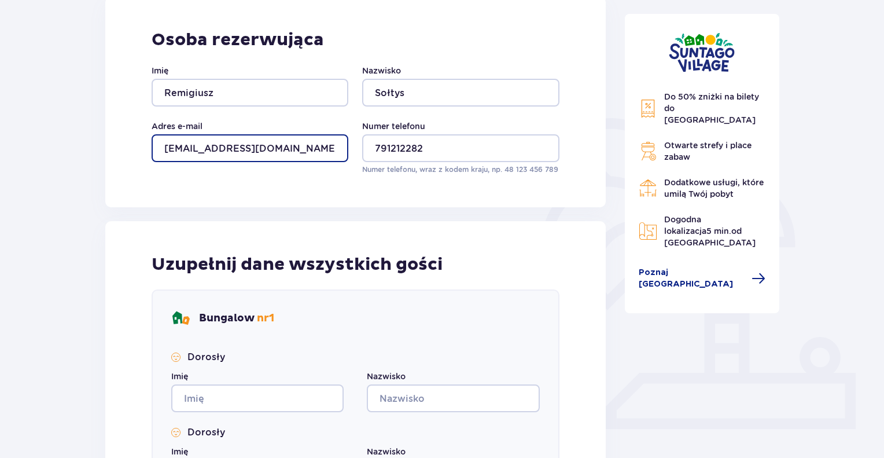
scroll to position [231, 0]
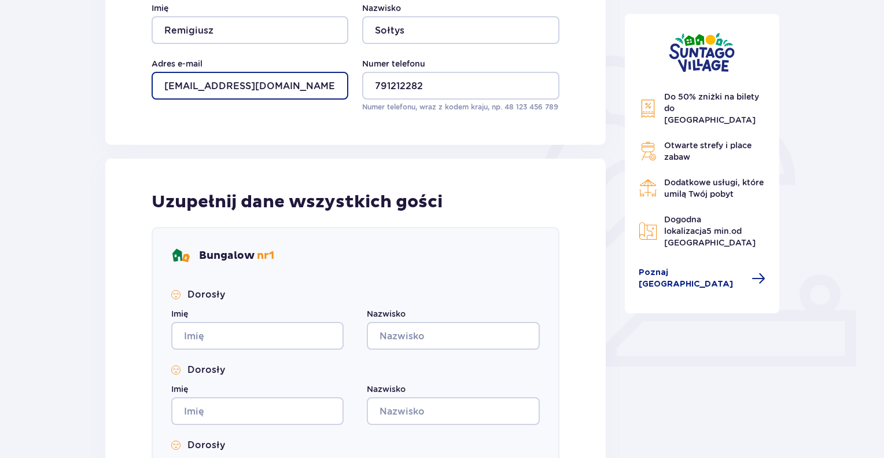
type input "[EMAIL_ADDRESS][DOMAIN_NAME]"
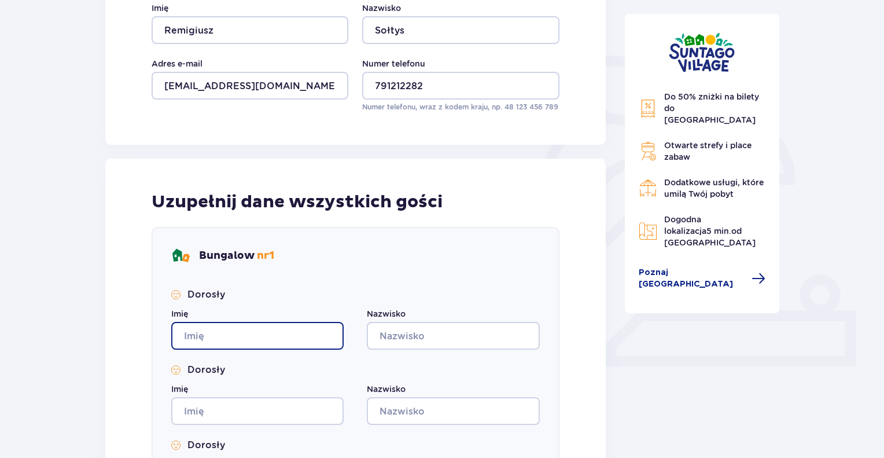
click at [231, 339] on input "Imię" at bounding box center [257, 336] width 172 height 28
type input "Remigiusz"
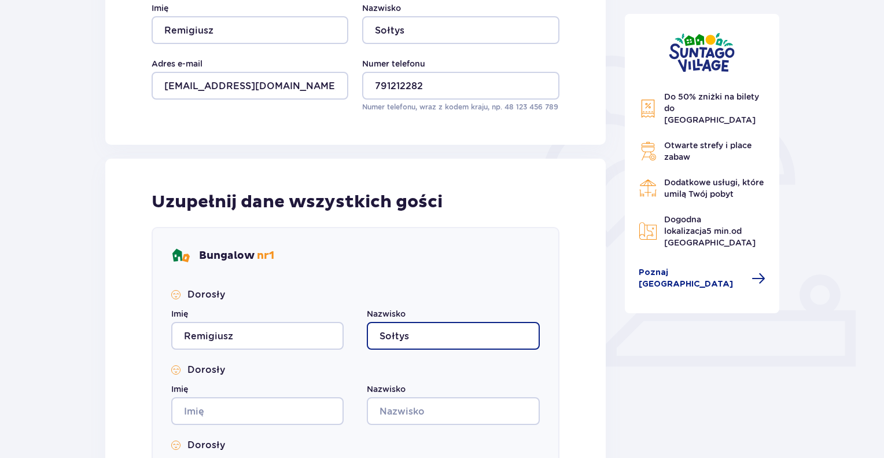
type input "Sołtys"
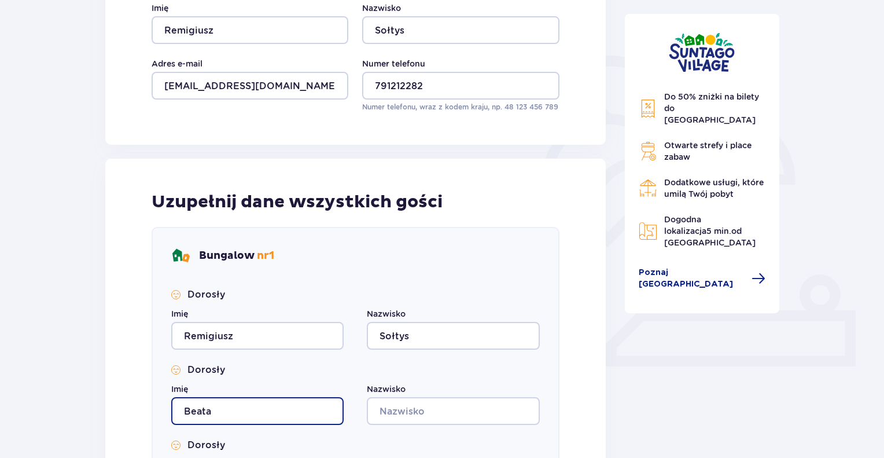
type input "Beata"
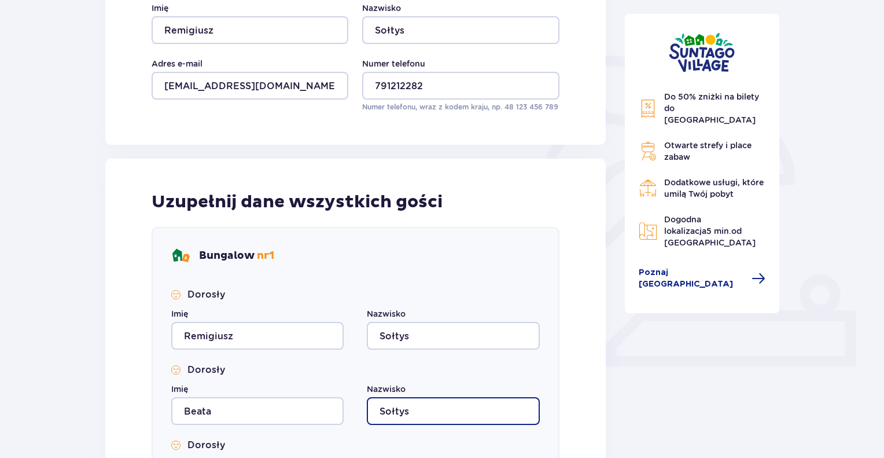
type input "Sołtys"
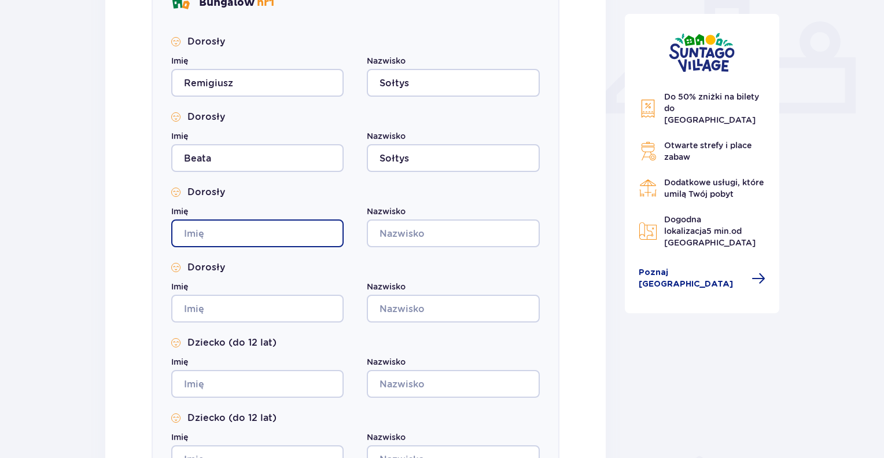
scroll to position [488, 0]
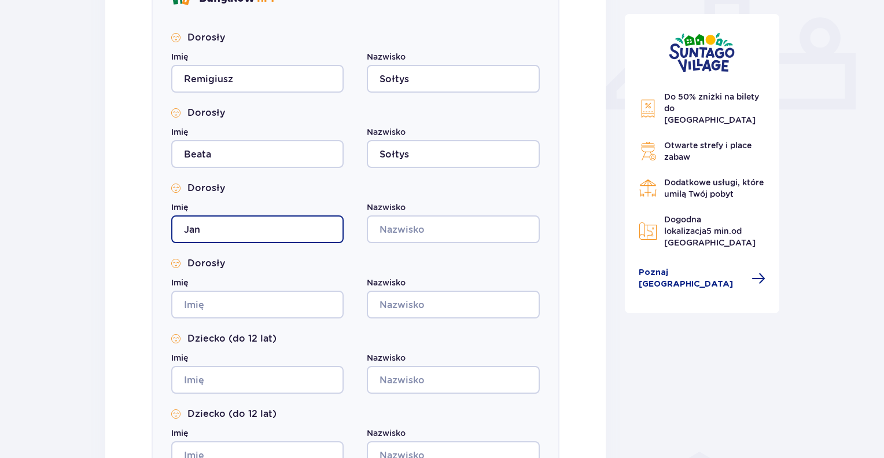
type input "Jan"
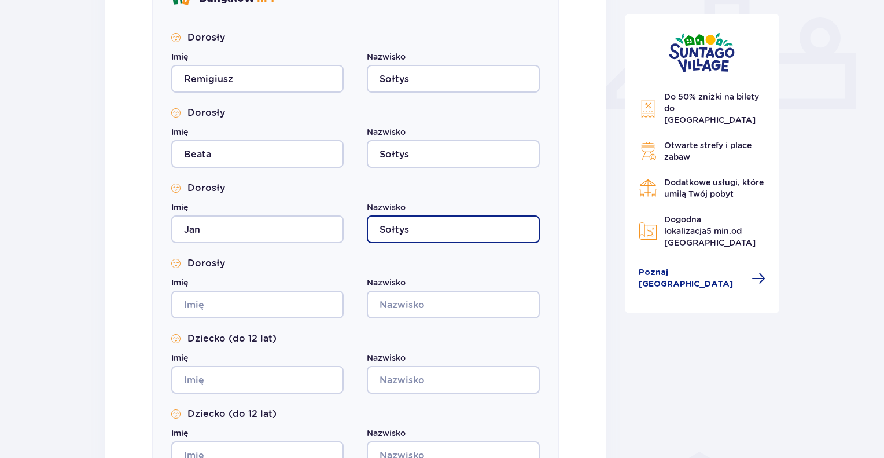
type input "Sołtys"
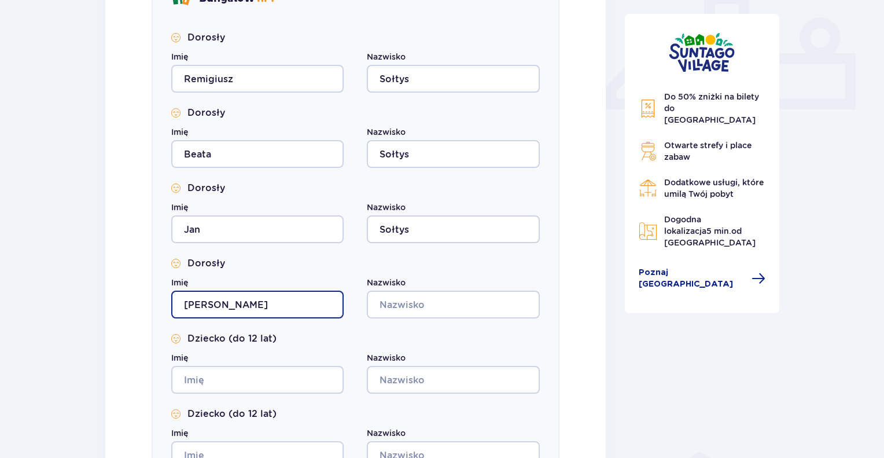
type input "[PERSON_NAME]"
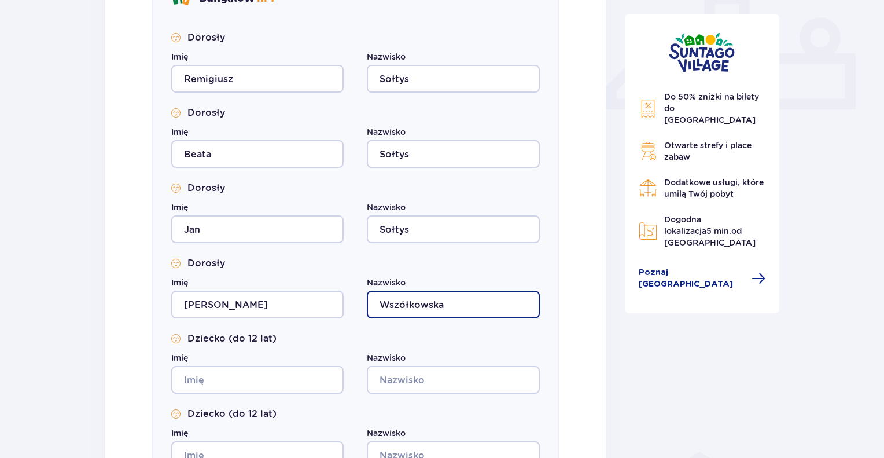
type input "Wszółkowska"
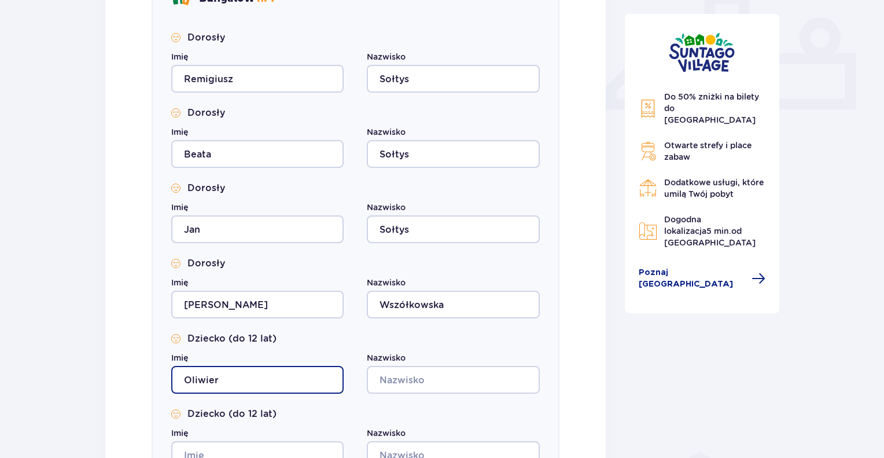
type input "Oliwier"
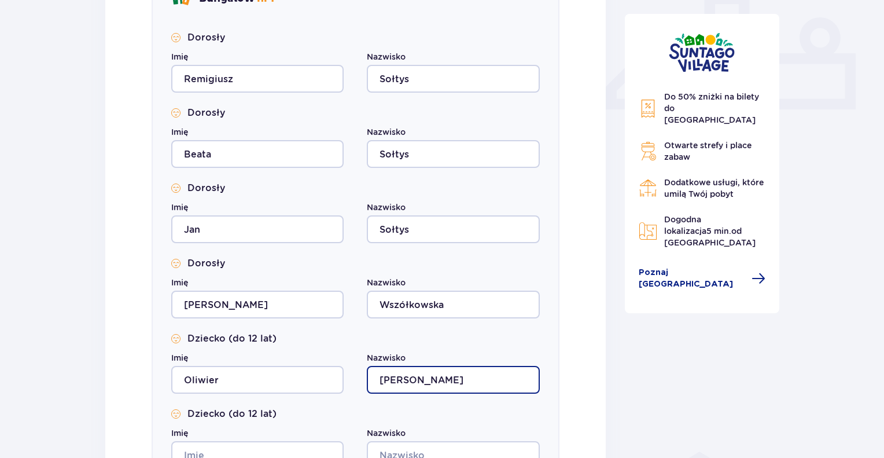
type input "[PERSON_NAME]"
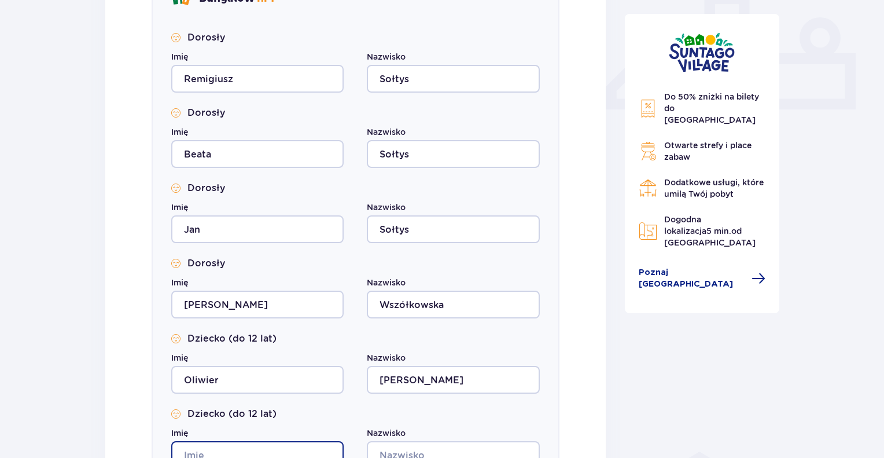
scroll to position [491, 0]
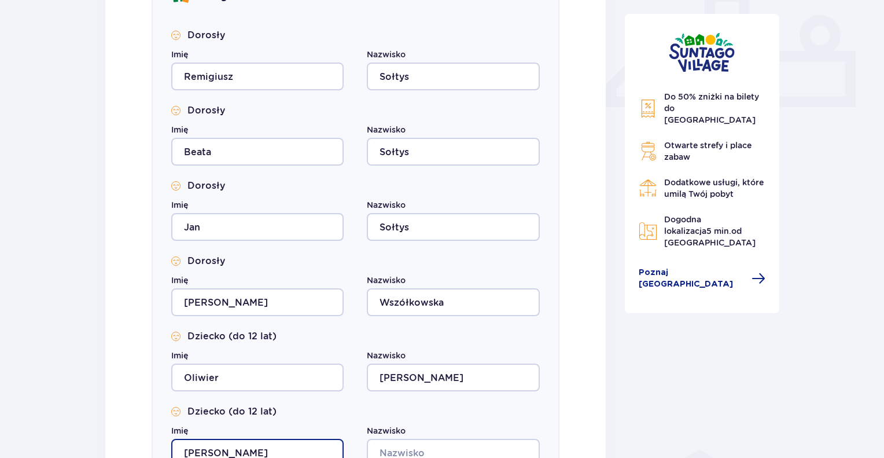
type input "[PERSON_NAME]"
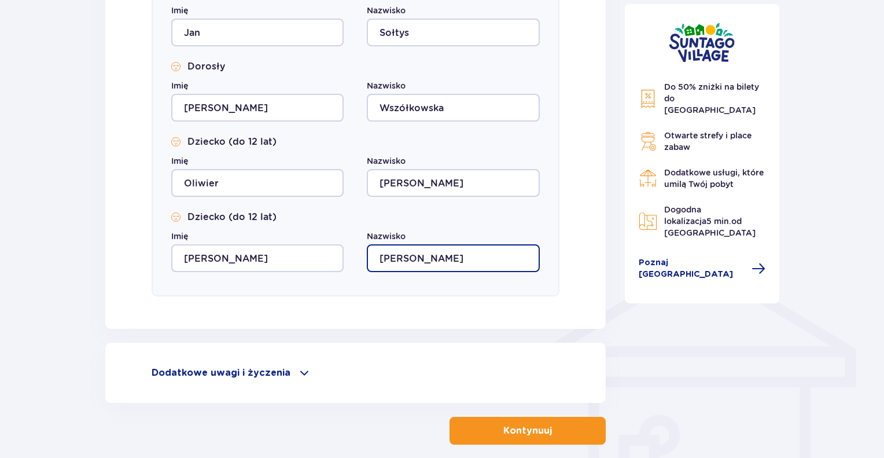
scroll to position [683, 0]
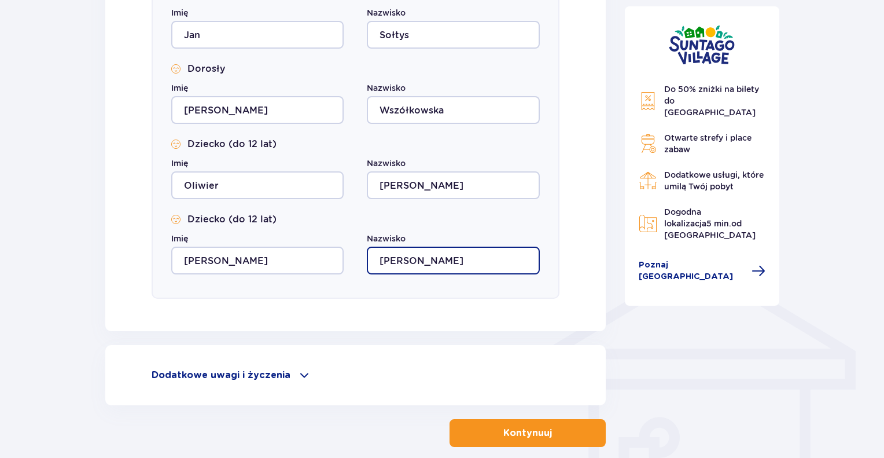
type input "[PERSON_NAME]"
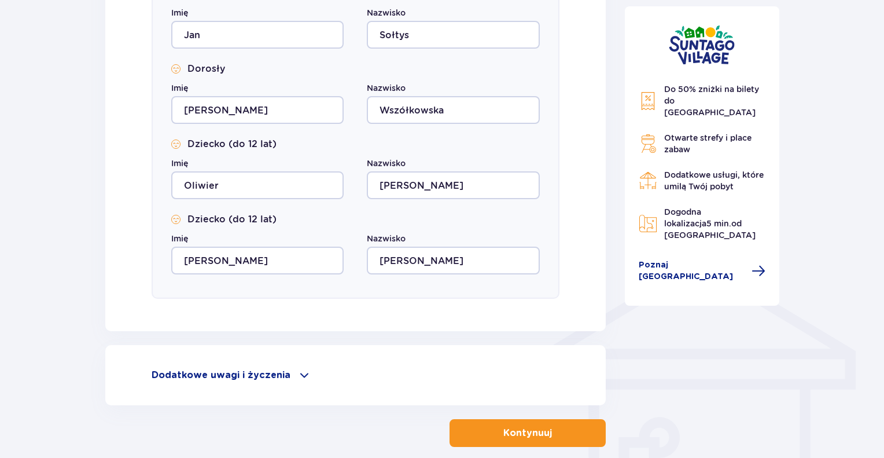
click at [513, 432] on p "Kontynuuj" at bounding box center [527, 432] width 49 height 13
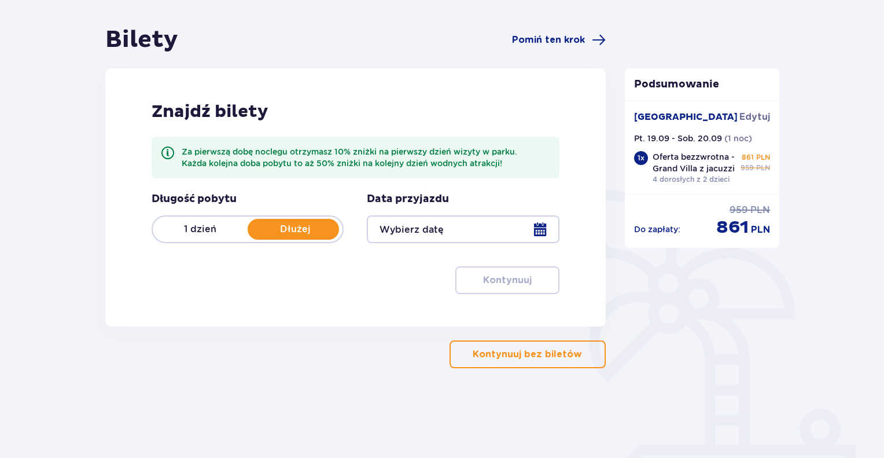
scroll to position [97, 0]
click at [431, 226] on div at bounding box center [463, 229] width 192 height 28
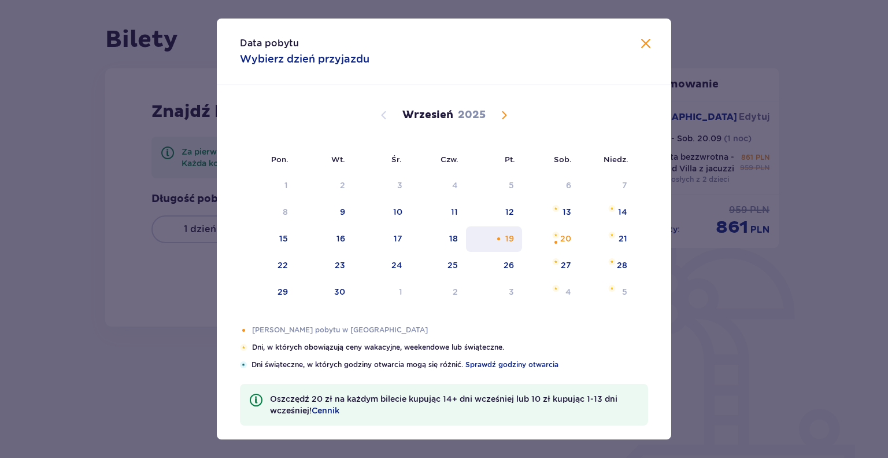
click at [511, 236] on div "19" at bounding box center [510, 239] width 9 height 12
click at [566, 236] on div "20" at bounding box center [566, 239] width 11 height 12
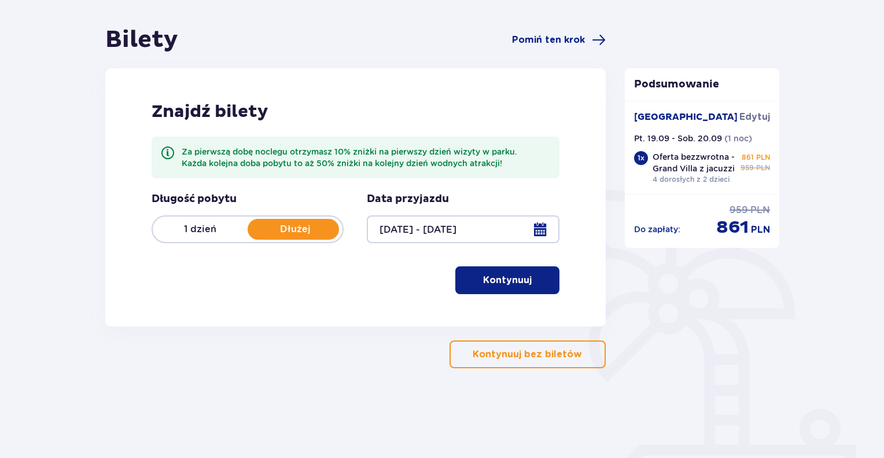
click at [606, 237] on div "Bilety Pomiń ten krok Znajdź bilety Za pierwszą dobę noclegu otrzymasz 10% zniż…" at bounding box center [355, 196] width 519 height 342
click at [467, 234] on div at bounding box center [463, 229] width 192 height 28
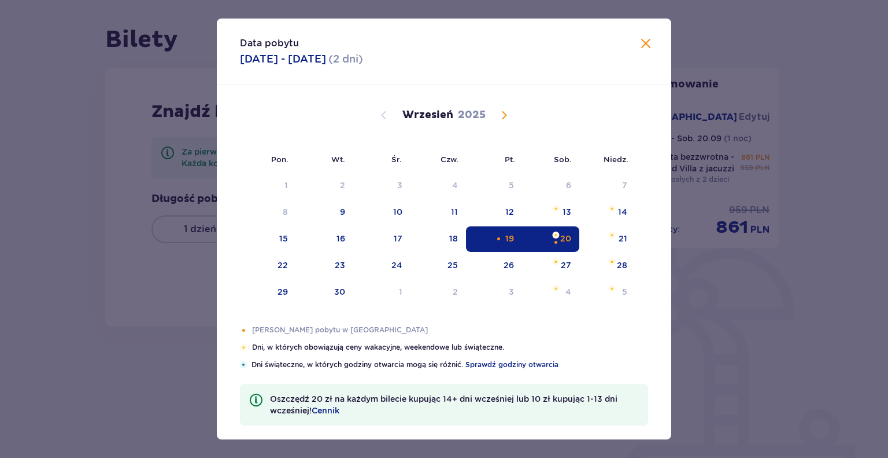
click at [499, 236] on div "Selected as start date. piątek, 19 września 2025" at bounding box center [499, 239] width 8 height 8
click at [616, 239] on div "21" at bounding box center [608, 238] width 56 height 25
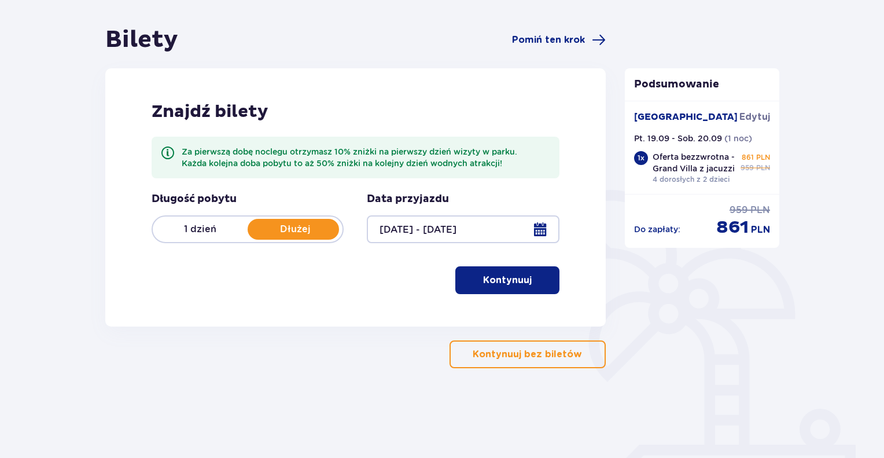
click at [474, 228] on div at bounding box center [463, 229] width 192 height 28
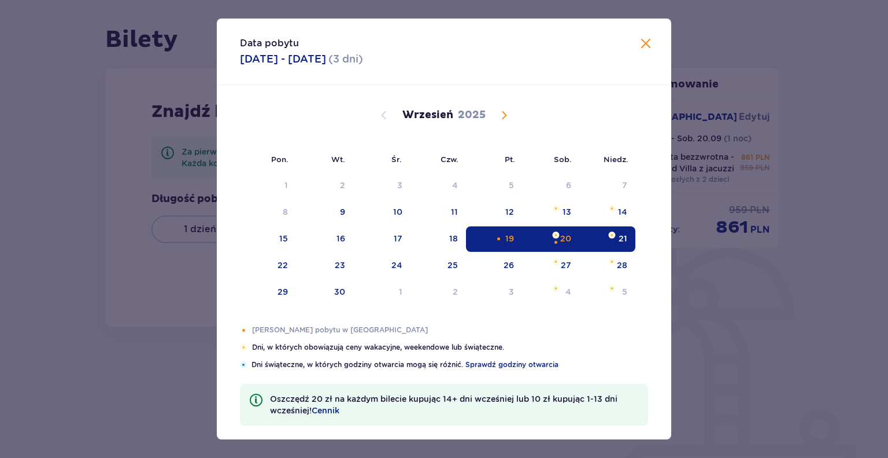
click at [498, 236] on div "Selected as start date. piątek, 19 września 2025" at bounding box center [499, 239] width 8 height 8
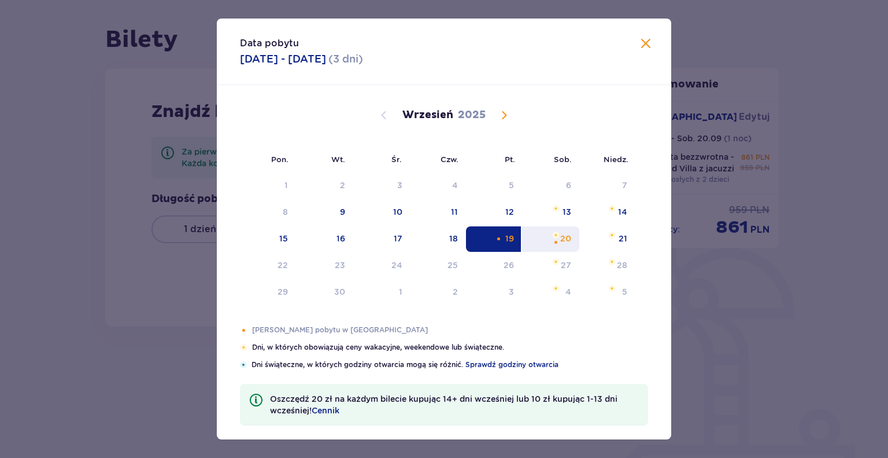
click at [546, 241] on div "20" at bounding box center [550, 238] width 57 height 25
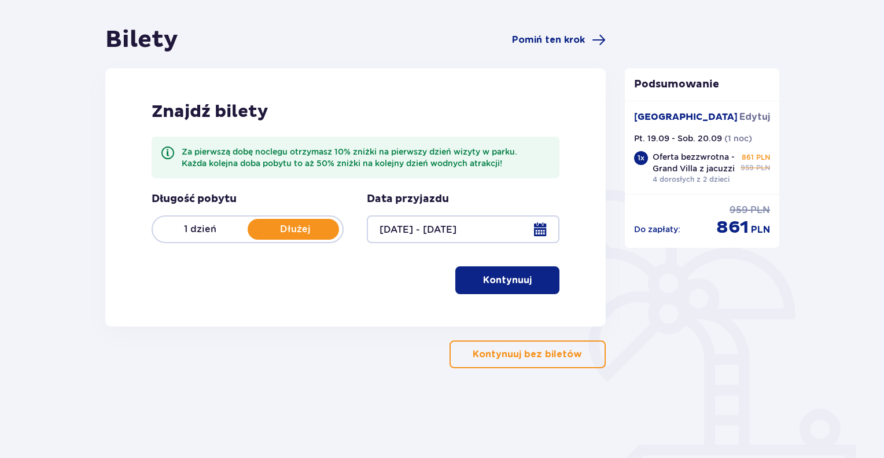
click at [613, 238] on div "Bilety Pomiń ten krok Znajdź bilety Za pierwszą dobę noclegu otrzymasz 10% zniż…" at bounding box center [355, 196] width 519 height 342
click at [459, 229] on div at bounding box center [463, 229] width 192 height 28
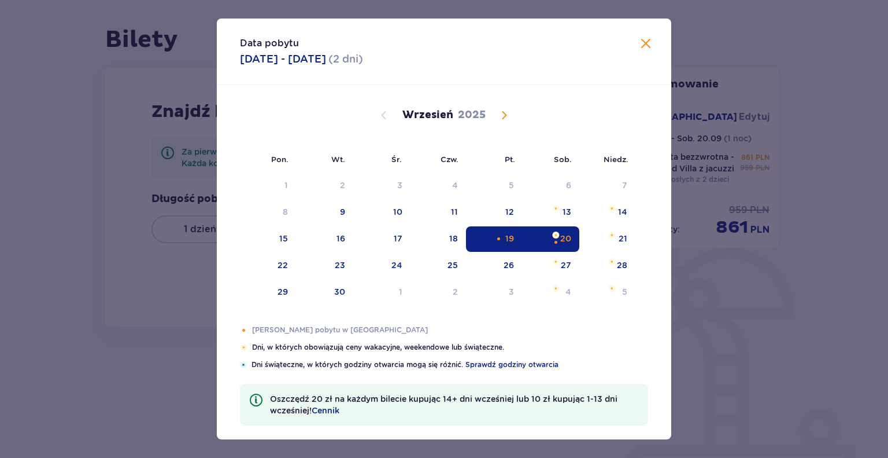
click at [496, 236] on div "Selected as start date. piątek, 19 września 2025" at bounding box center [499, 239] width 8 height 8
click at [624, 237] on div "21" at bounding box center [623, 239] width 9 height 12
type input "[DATE] - [DATE]"
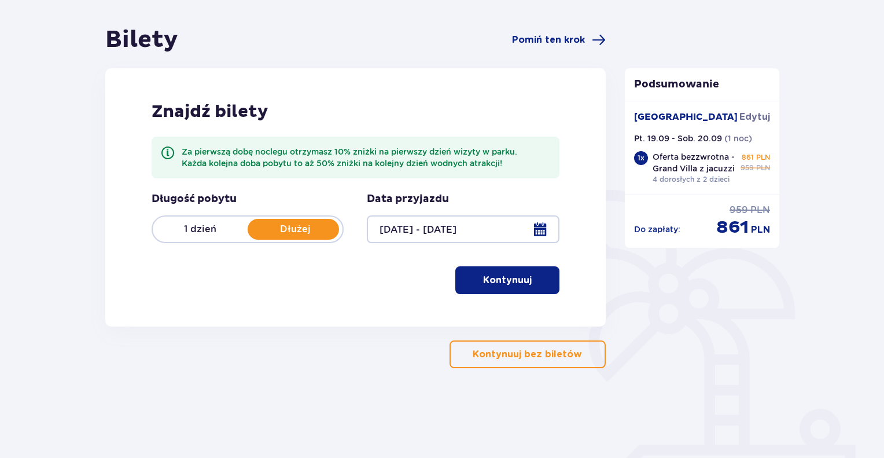
click at [521, 279] on p "Kontynuuj" at bounding box center [507, 280] width 49 height 13
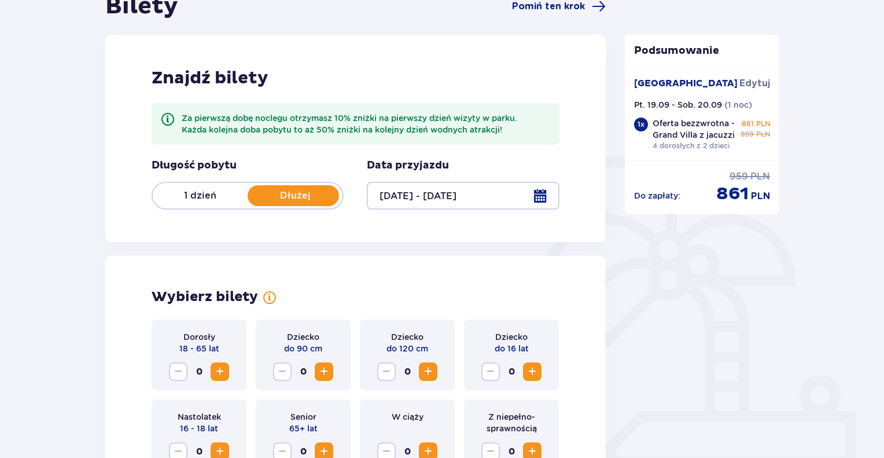
scroll to position [129, 0]
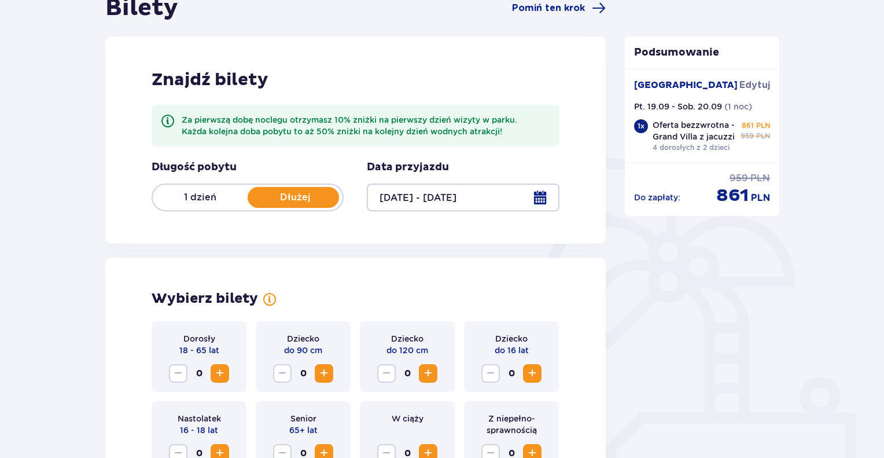
click at [278, 200] on p "Dłużej" at bounding box center [295, 197] width 95 height 13
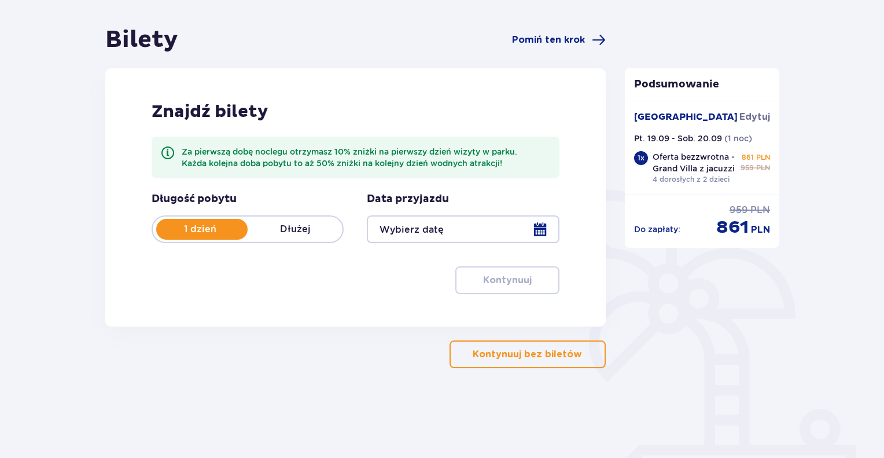
click at [298, 231] on p "Dłużej" at bounding box center [295, 229] width 95 height 13
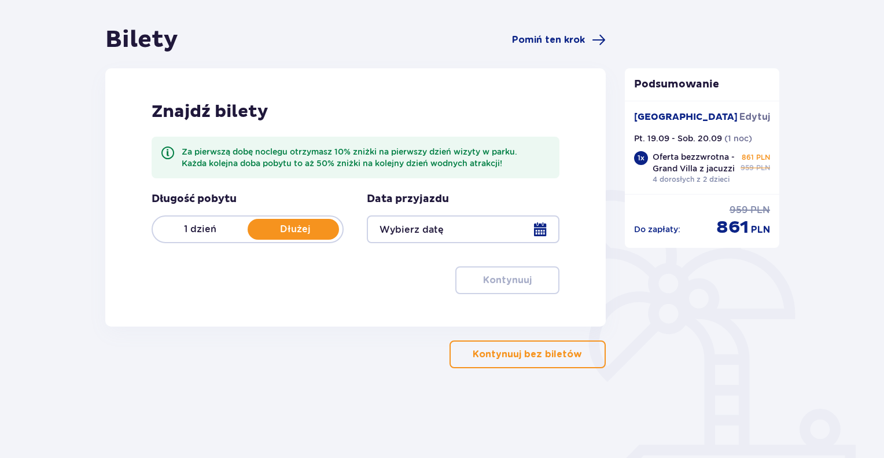
click at [437, 231] on div at bounding box center [463, 229] width 192 height 28
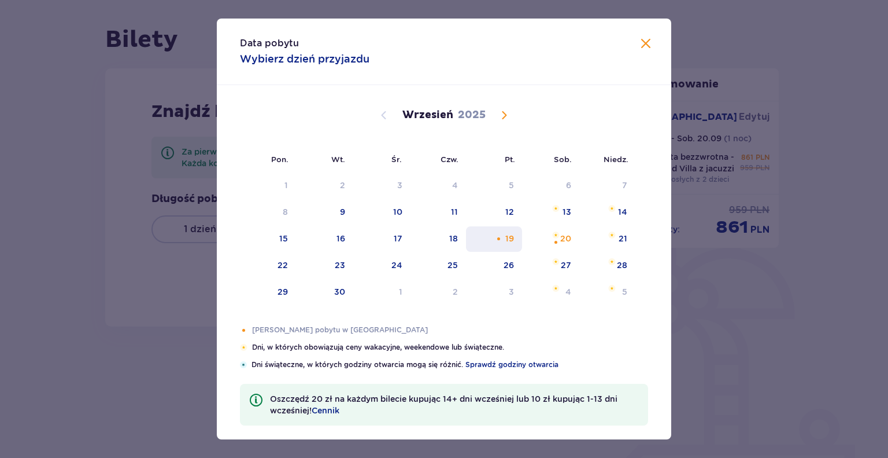
click at [511, 235] on div "19" at bounding box center [510, 239] width 9 height 12
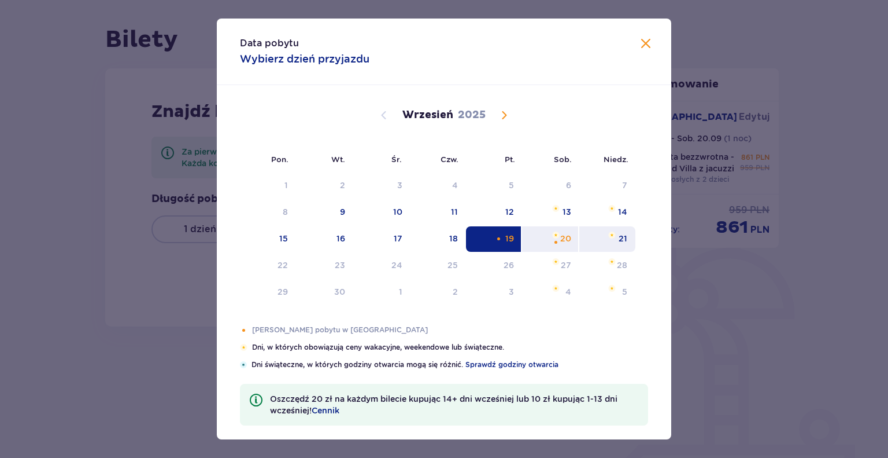
click at [626, 242] on div "21" at bounding box center [608, 238] width 56 height 25
type input "[DATE] - [DATE]"
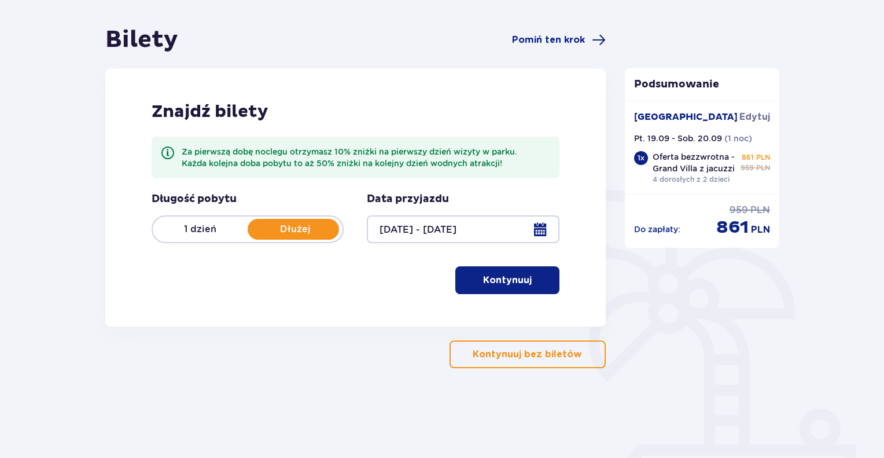
click at [462, 224] on div at bounding box center [463, 229] width 192 height 28
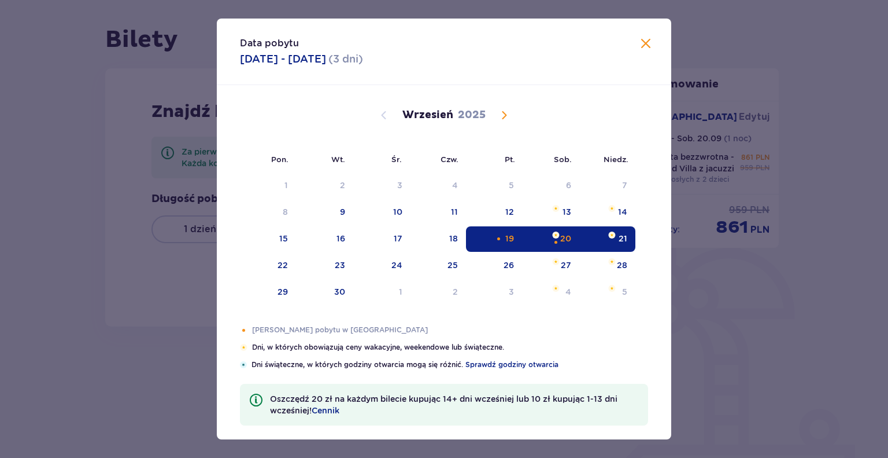
click at [722, 315] on div "Data pobytu [DATE] - [DATE] ( 3 dni ) Pon. Wt. Śr. Czw. Pt. Sob. [GEOGRAPHIC_DA…" at bounding box center [444, 229] width 888 height 458
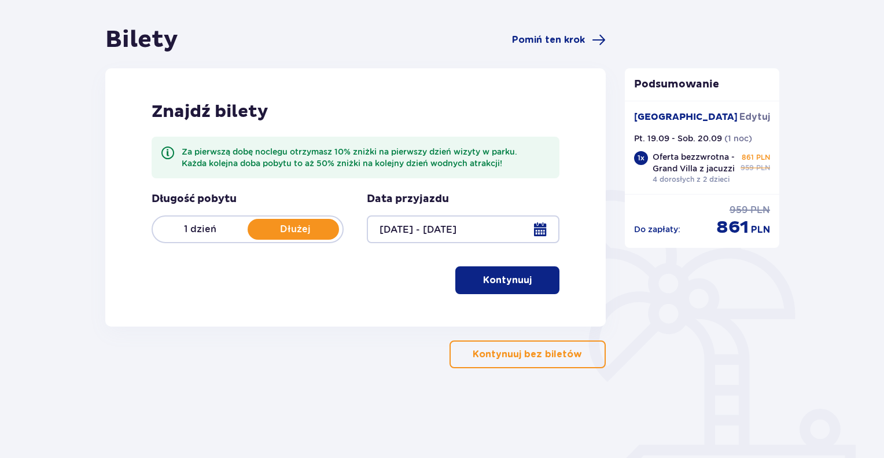
click at [507, 274] on p "Kontynuuj" at bounding box center [507, 280] width 49 height 13
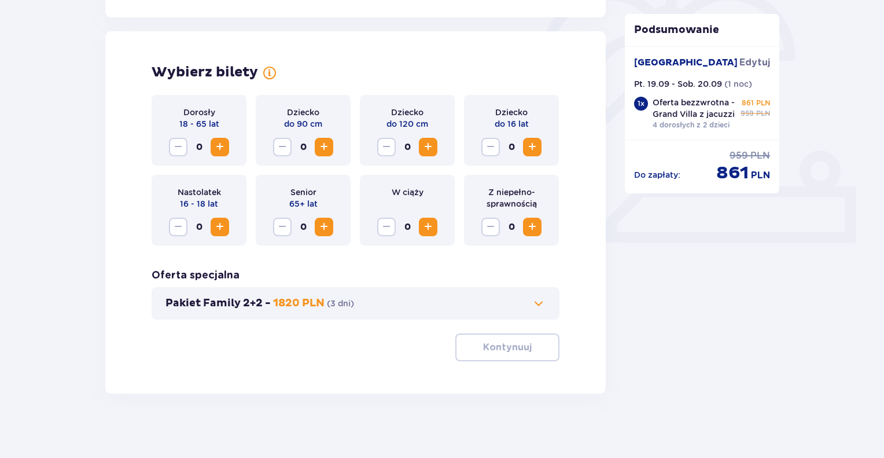
scroll to position [360, 0]
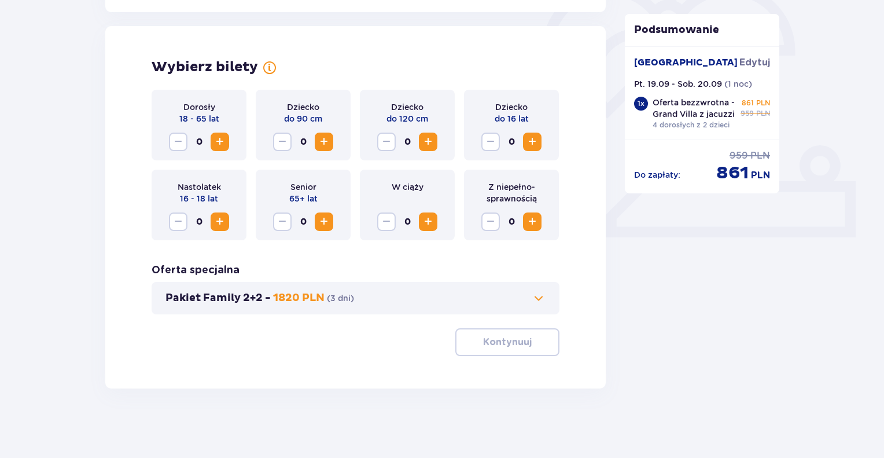
click at [223, 139] on span "Increase" at bounding box center [220, 142] width 14 height 14
click at [430, 139] on span "Increase" at bounding box center [428, 142] width 14 height 14
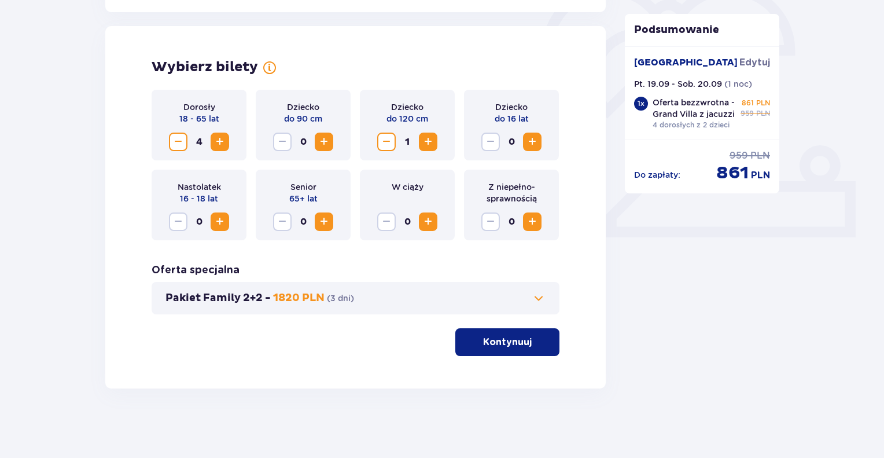
click at [537, 136] on span "Increase" at bounding box center [532, 142] width 14 height 14
click at [508, 342] on p "Kontynuuj" at bounding box center [507, 341] width 49 height 13
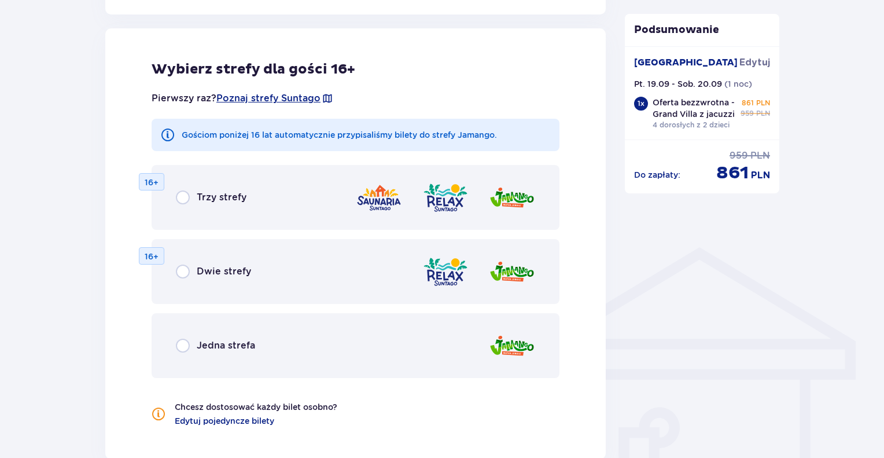
scroll to position [693, 0]
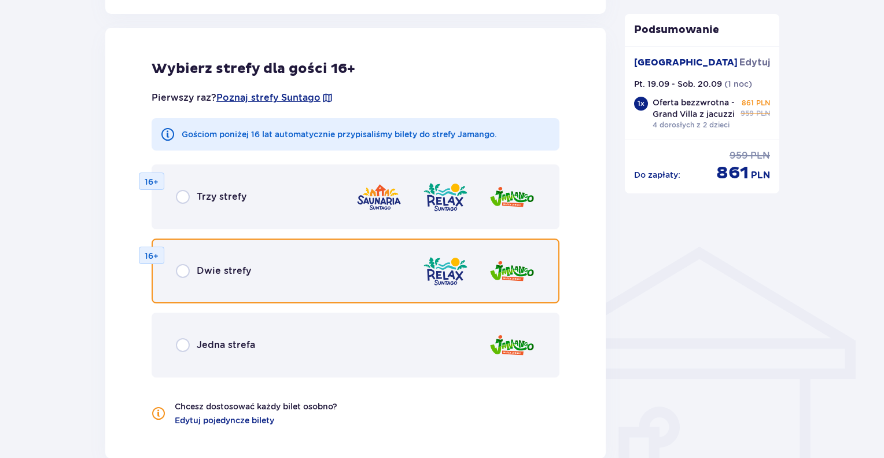
click at [183, 273] on input "radio" at bounding box center [183, 271] width 14 height 14
radio input "true"
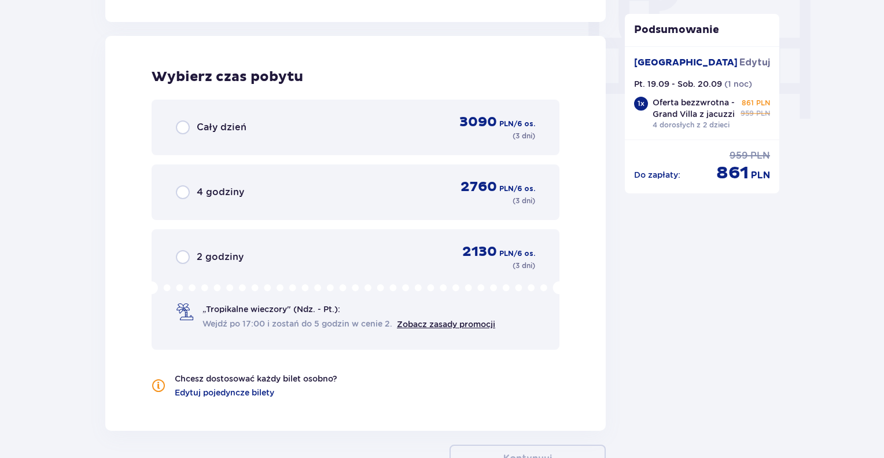
scroll to position [1137, 0]
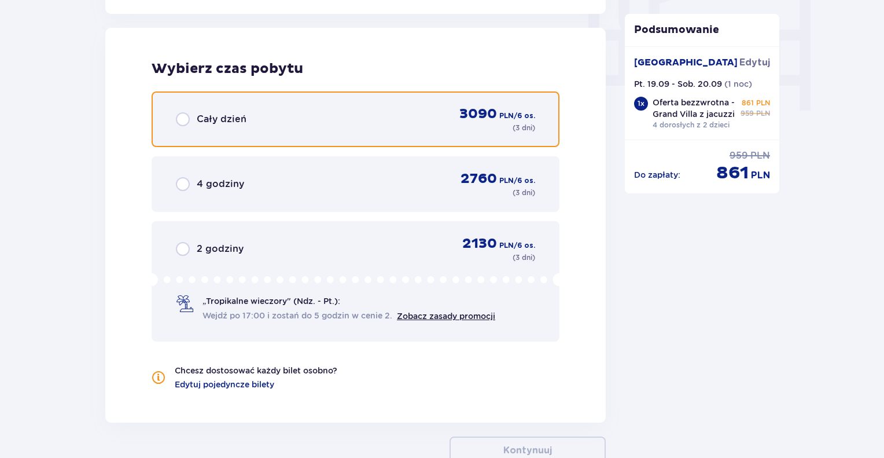
click at [185, 115] on input "radio" at bounding box center [183, 119] width 14 height 14
radio input "true"
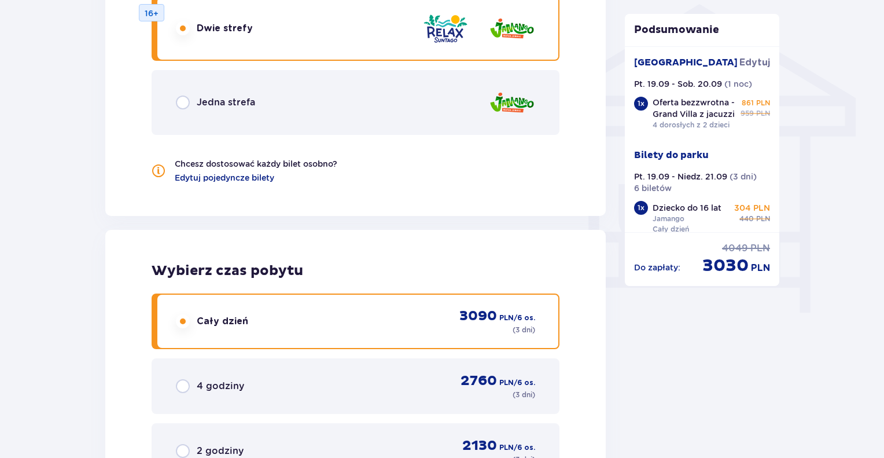
scroll to position [929, 0]
